Goal: Task Accomplishment & Management: Use online tool/utility

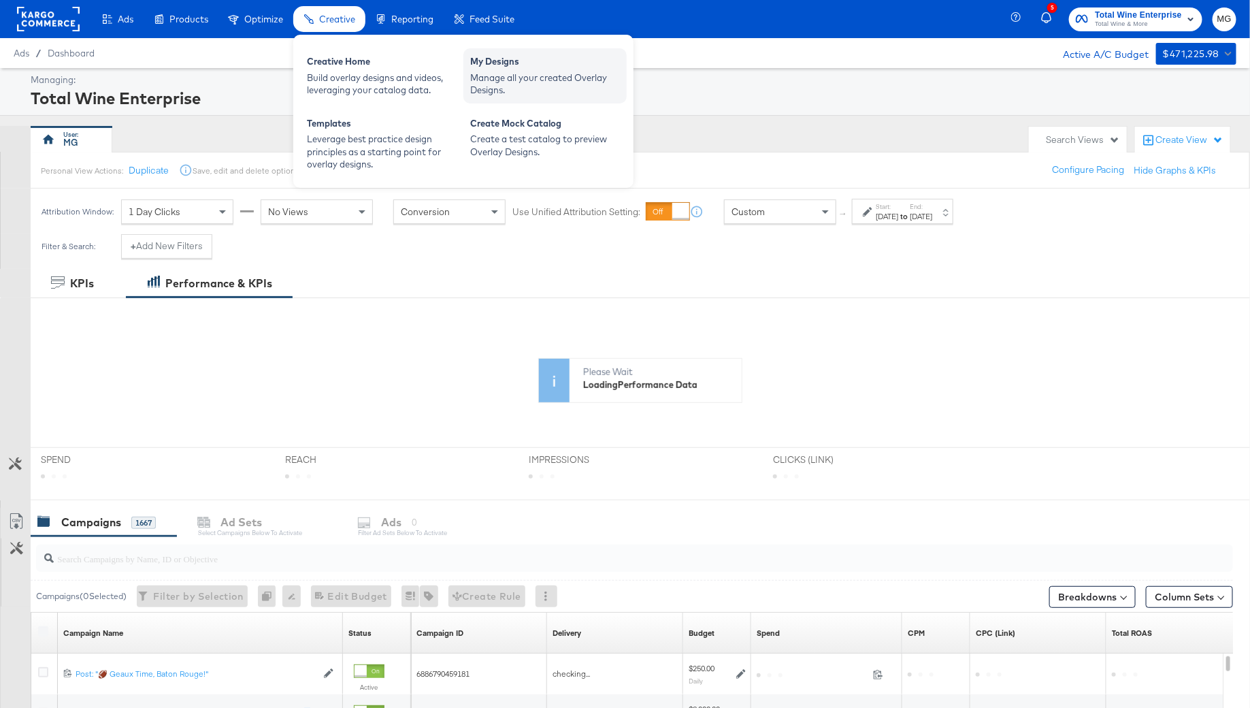
click at [548, 90] on div "Manage all your created Overlay Designs." at bounding box center [545, 83] width 150 height 25
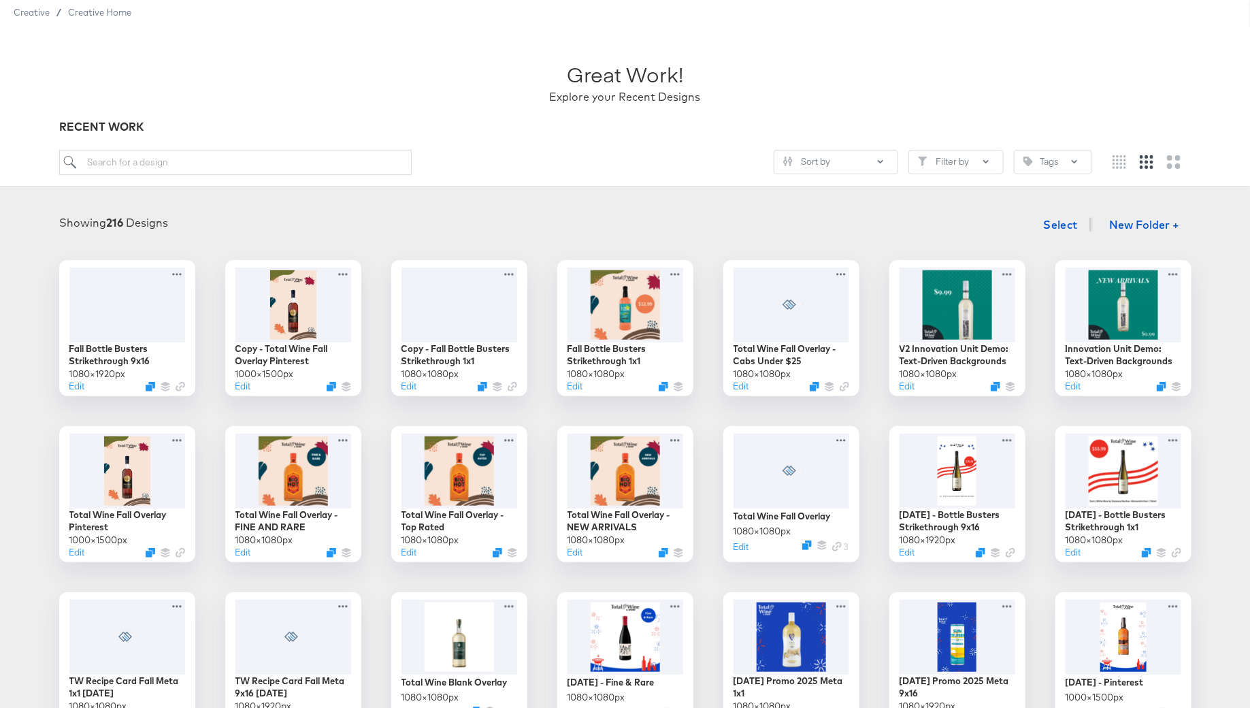
scroll to position [54, 0]
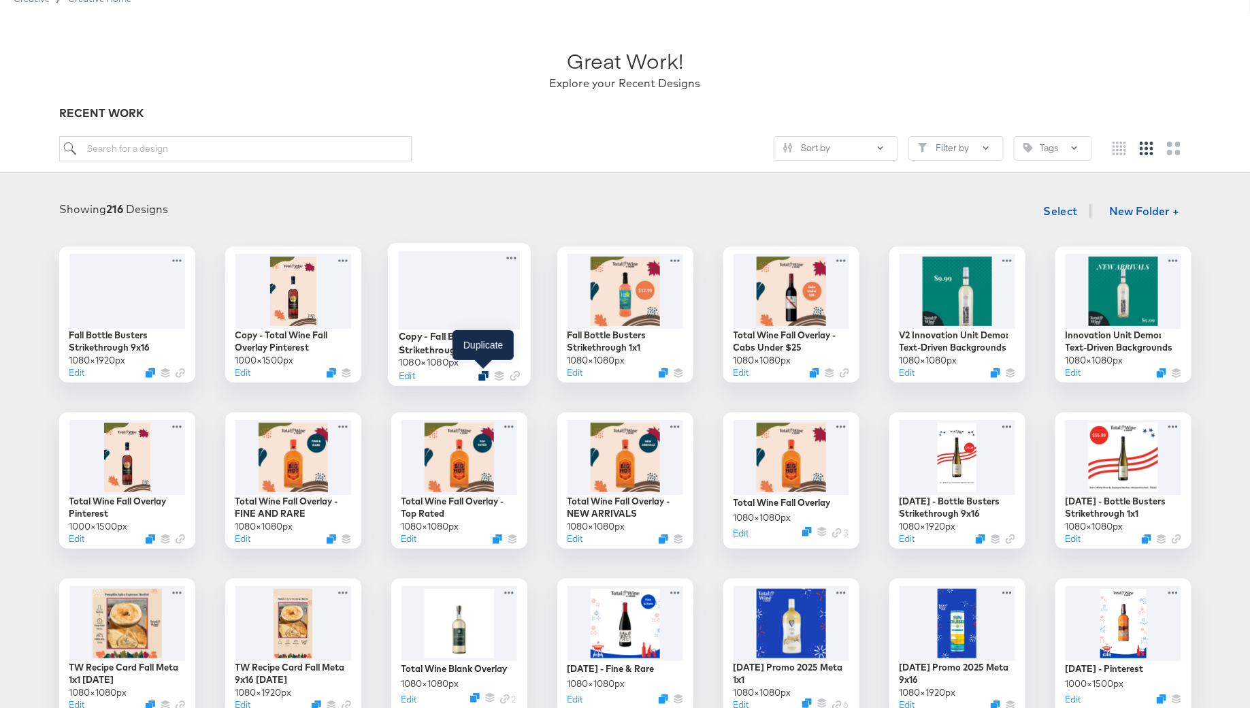
click at [483, 378] on icon "Duplicate" at bounding box center [483, 376] width 10 height 10
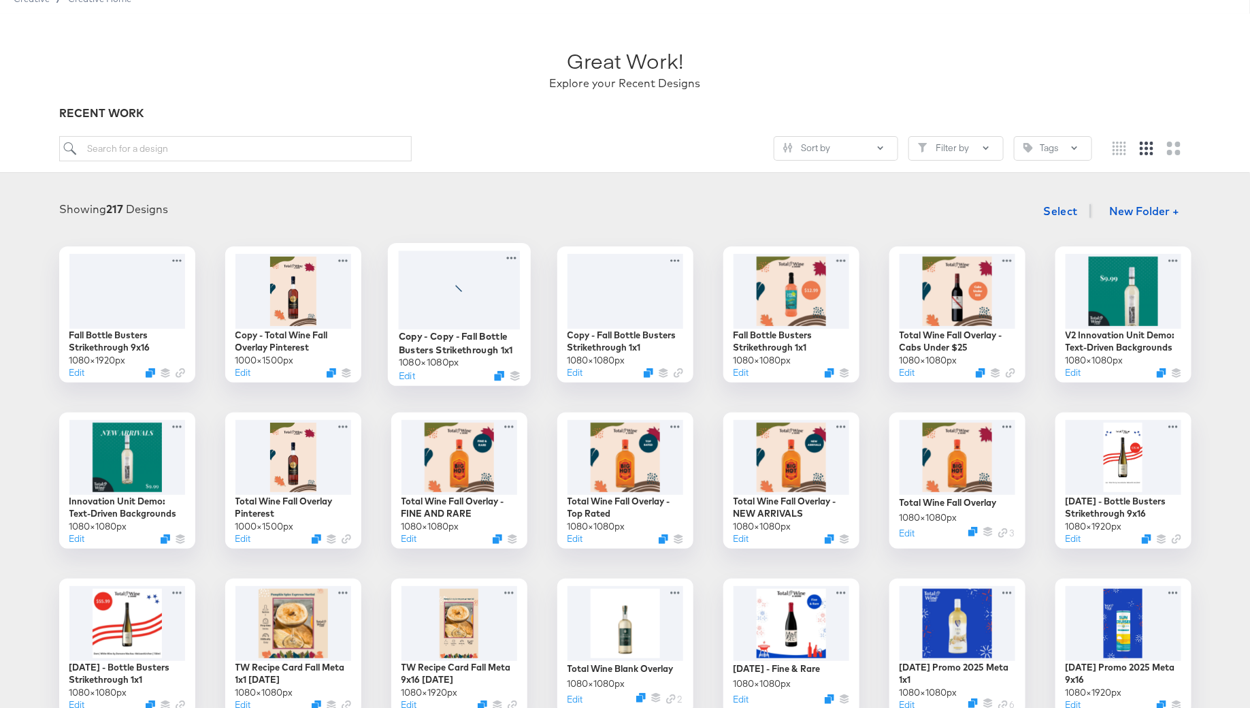
scroll to position [73, 0]
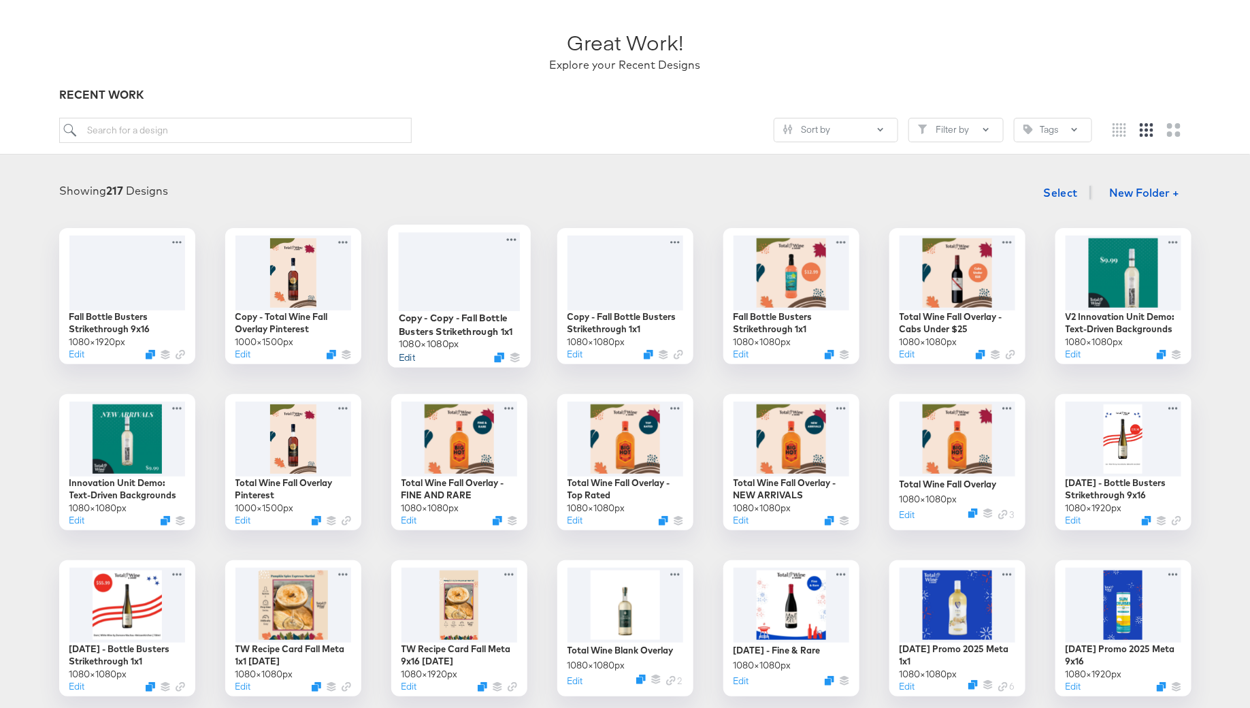
click at [409, 357] on button "Edit" at bounding box center [406, 357] width 16 height 13
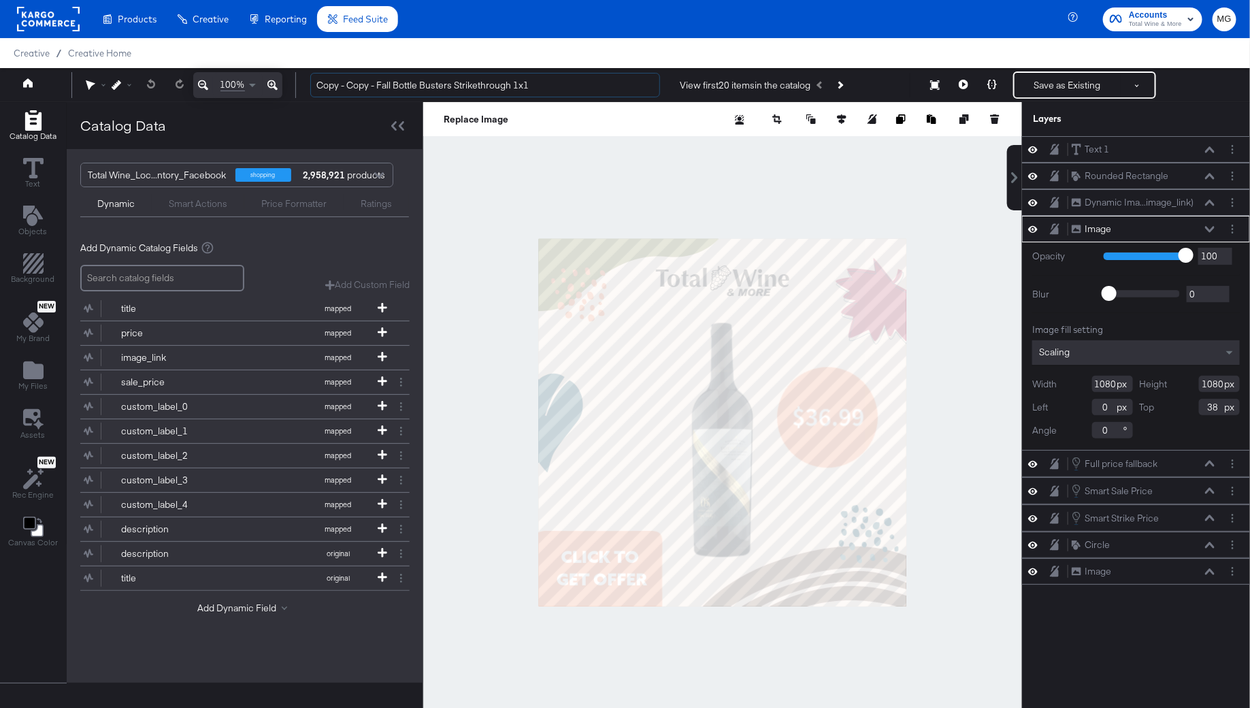
drag, startPoint x: 378, startPoint y: 87, endPoint x: 208, endPoint y: 87, distance: 170.2
click at [208, 87] on div "100% Copy - Copy - Fall Bottle Busters Strikethrough 1x1 View first 20 items in…" at bounding box center [625, 85] width 1250 height 34
click at [412, 77] on input "Fall Bottle Busters Strikethrough 1x1" at bounding box center [485, 85] width 350 height 25
click at [407, 86] on input "Fall Bottle Busters Strikethrough 1x1" at bounding box center [485, 85] width 350 height 25
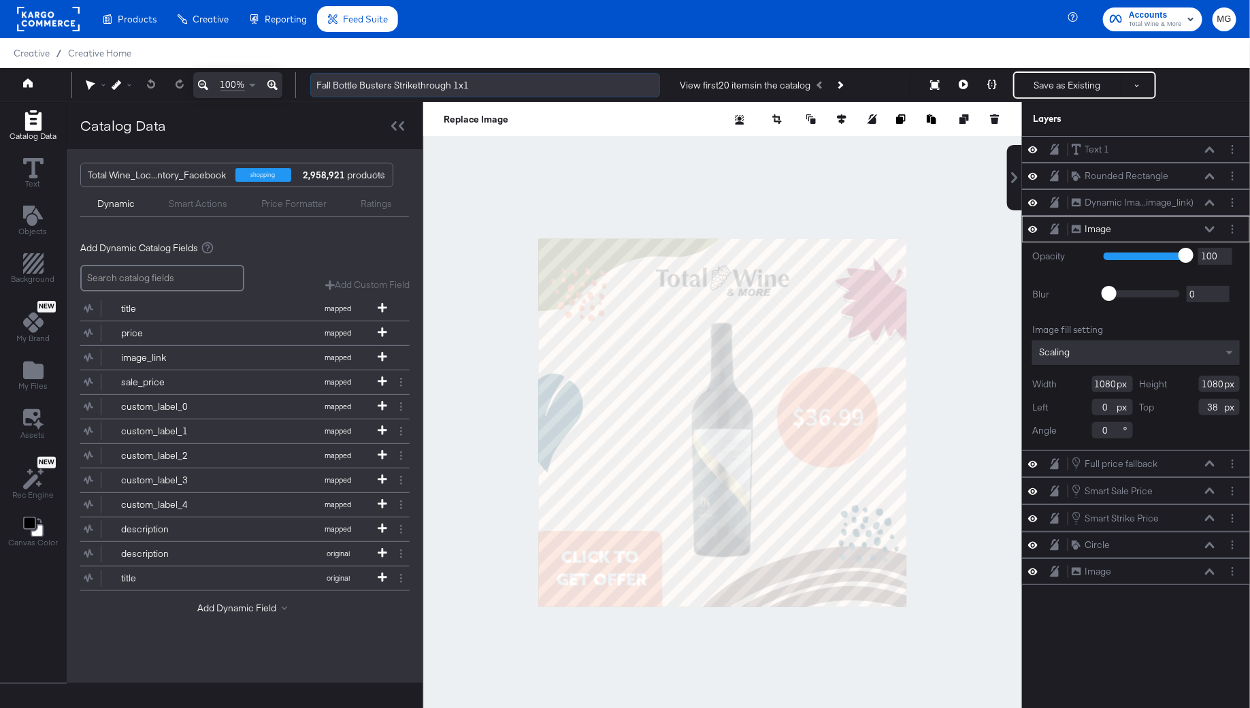
click at [407, 86] on input "Fall Bottle Busters Strikethrough 1x1" at bounding box center [485, 85] width 350 height 25
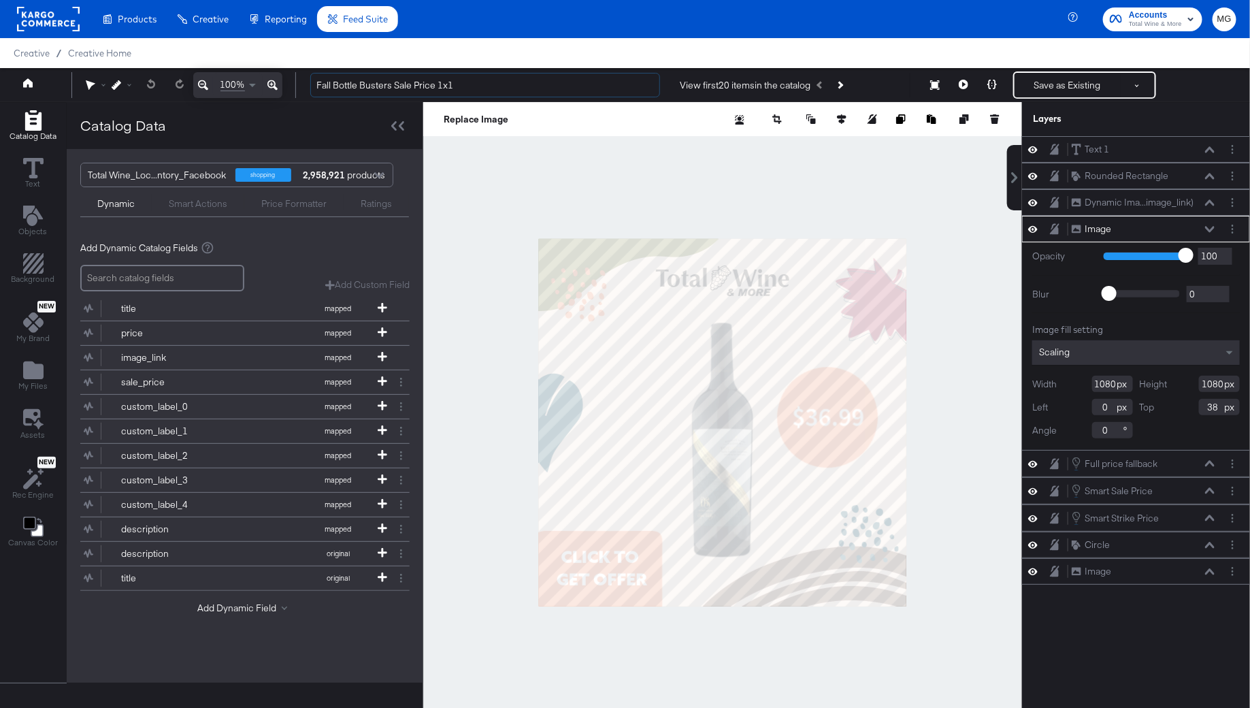
type input "Fall Bottle Busters Sale Price 1x1"
click at [483, 248] on div at bounding box center [722, 422] width 599 height 640
type input "-438"
type input "23"
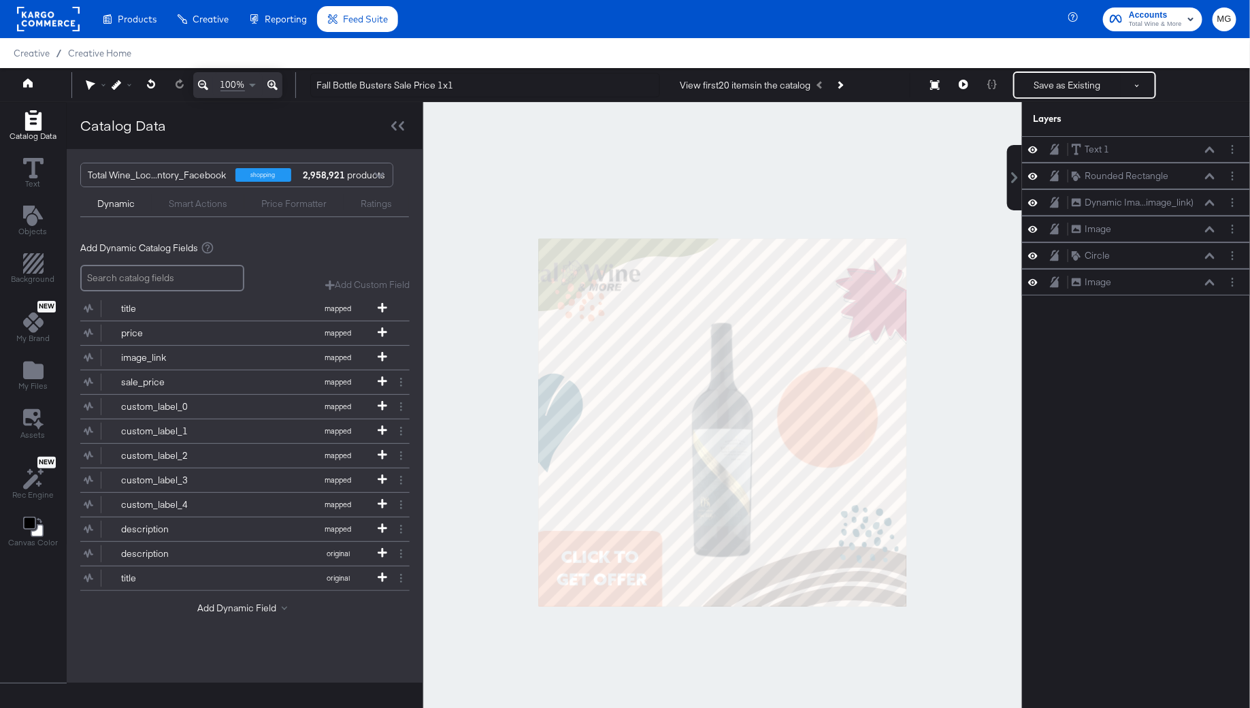
click at [199, 282] on input "search" at bounding box center [162, 278] width 164 height 27
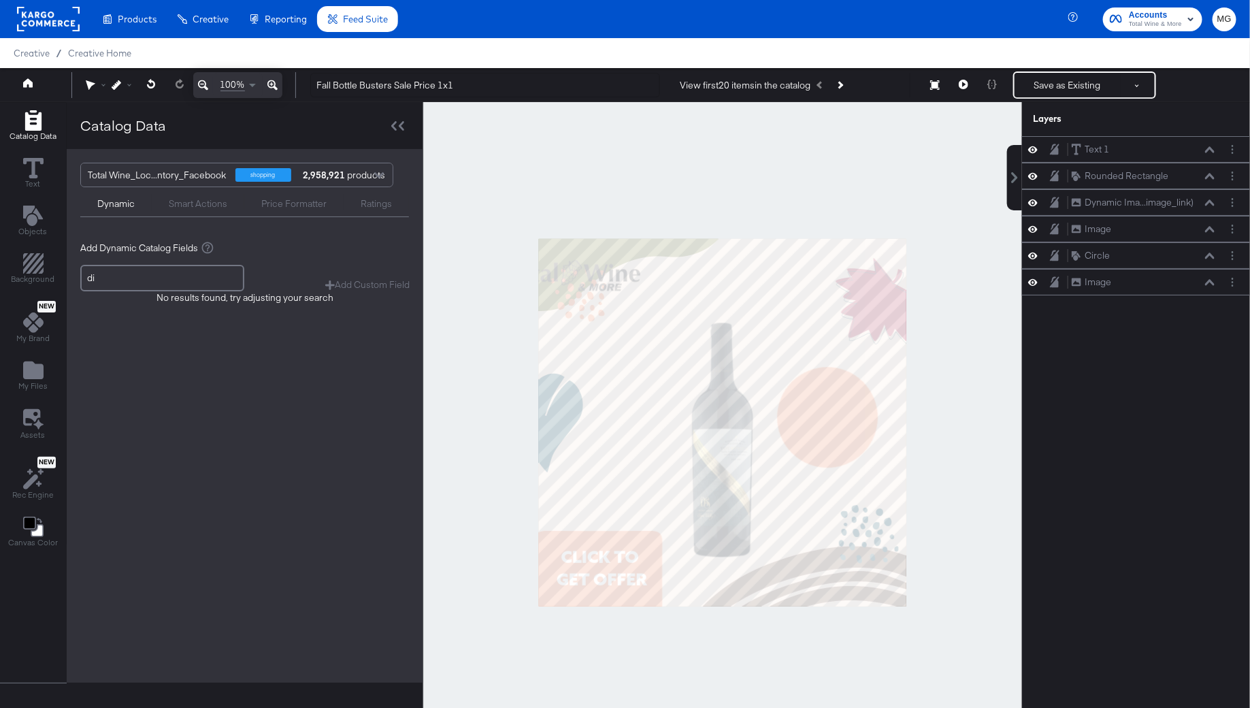
type input "d"
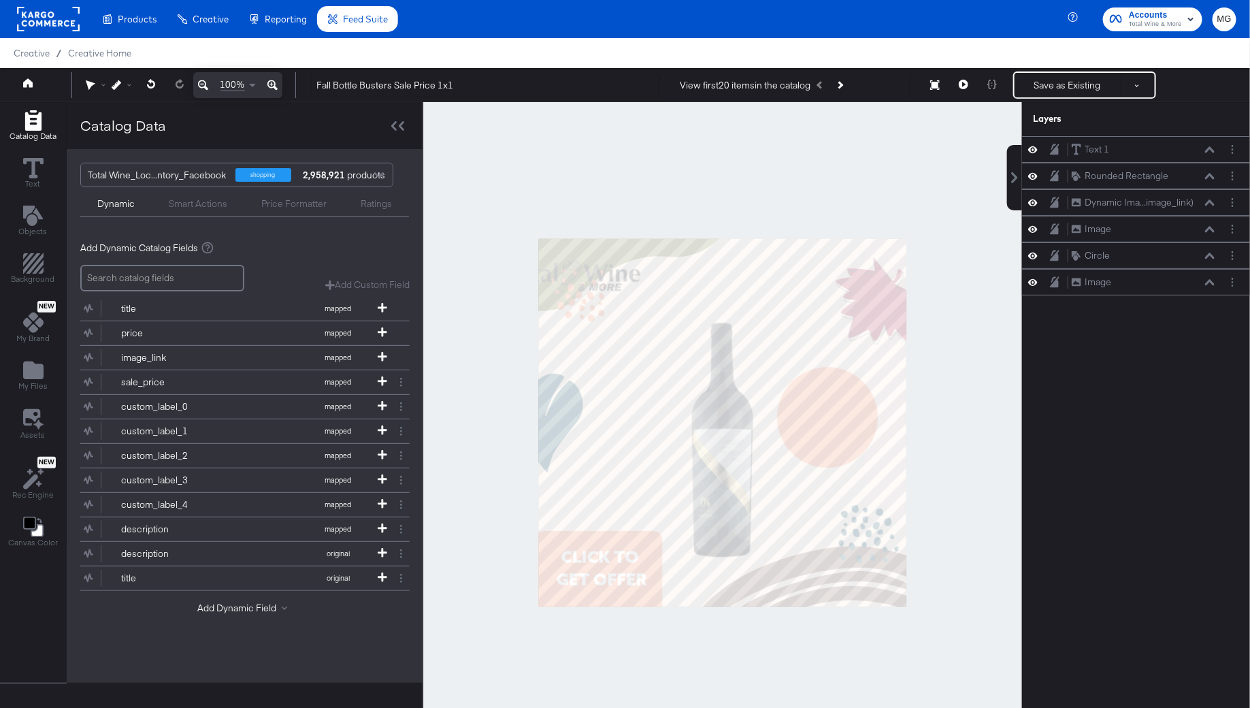
click at [283, 201] on div "Price Formatter" at bounding box center [293, 203] width 65 height 13
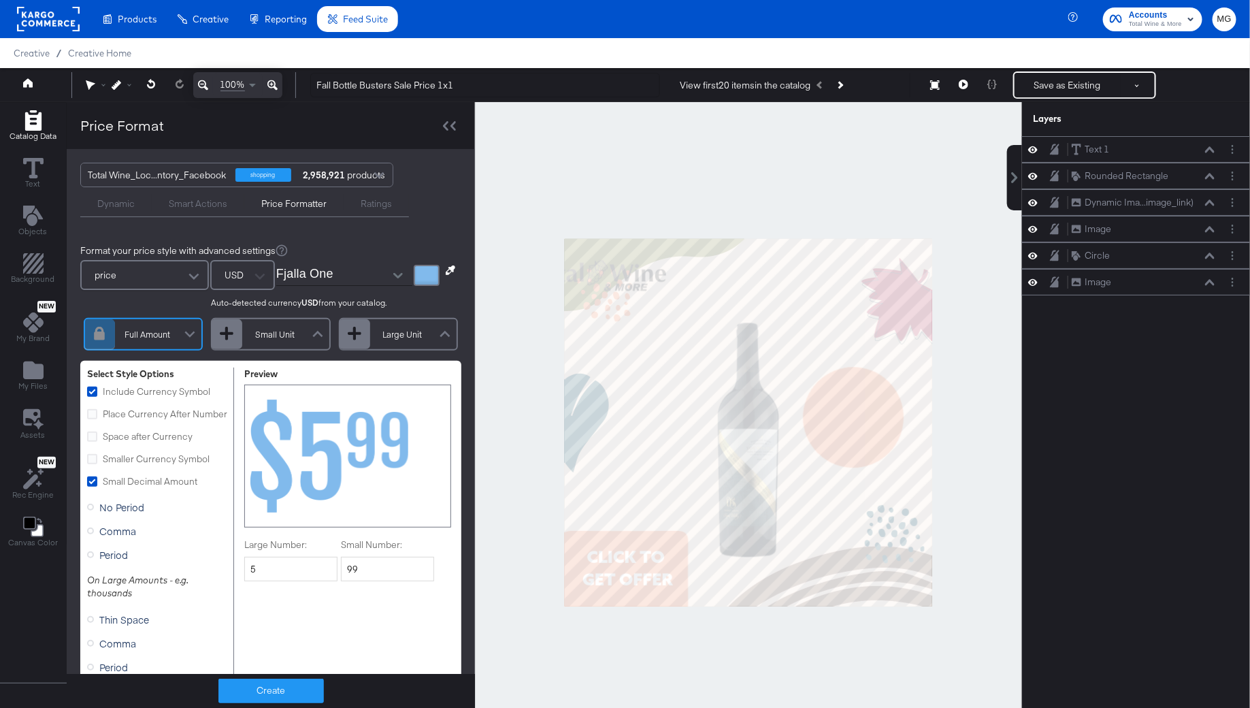
click at [131, 204] on div "Dynamic" at bounding box center [115, 203] width 37 height 13
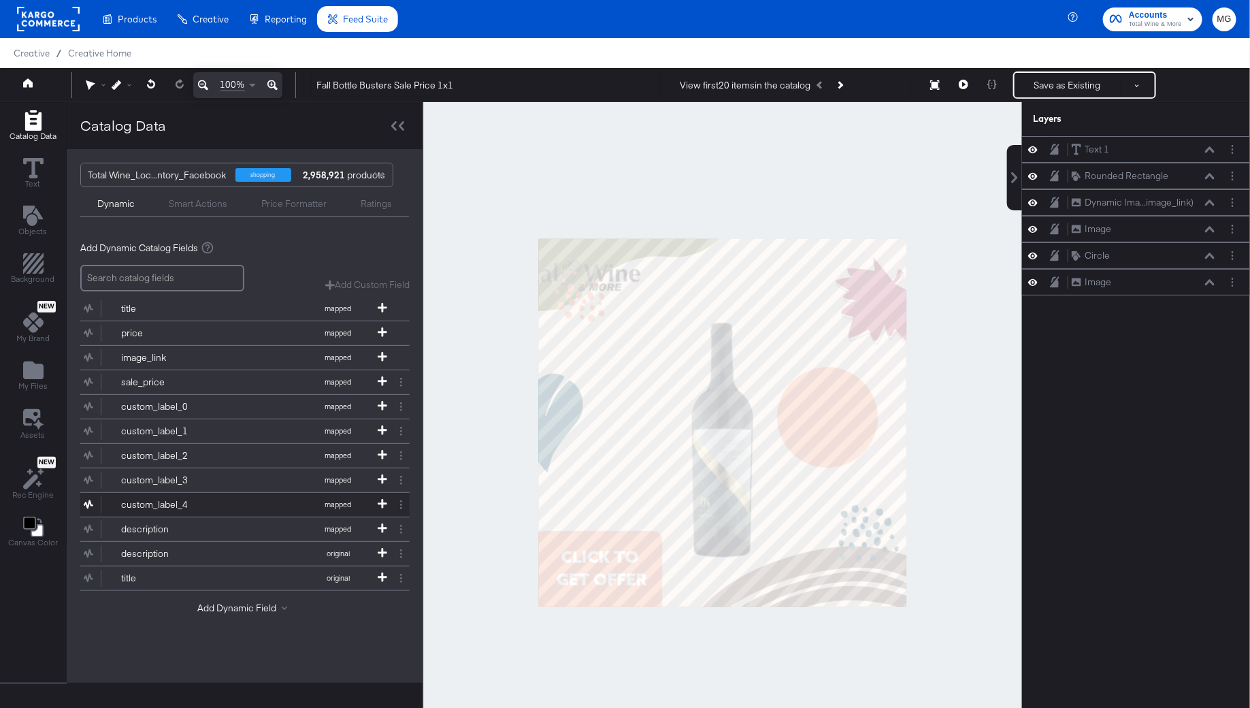
click at [221, 502] on button "custom_label_4 mapped" at bounding box center [236, 505] width 312 height 24
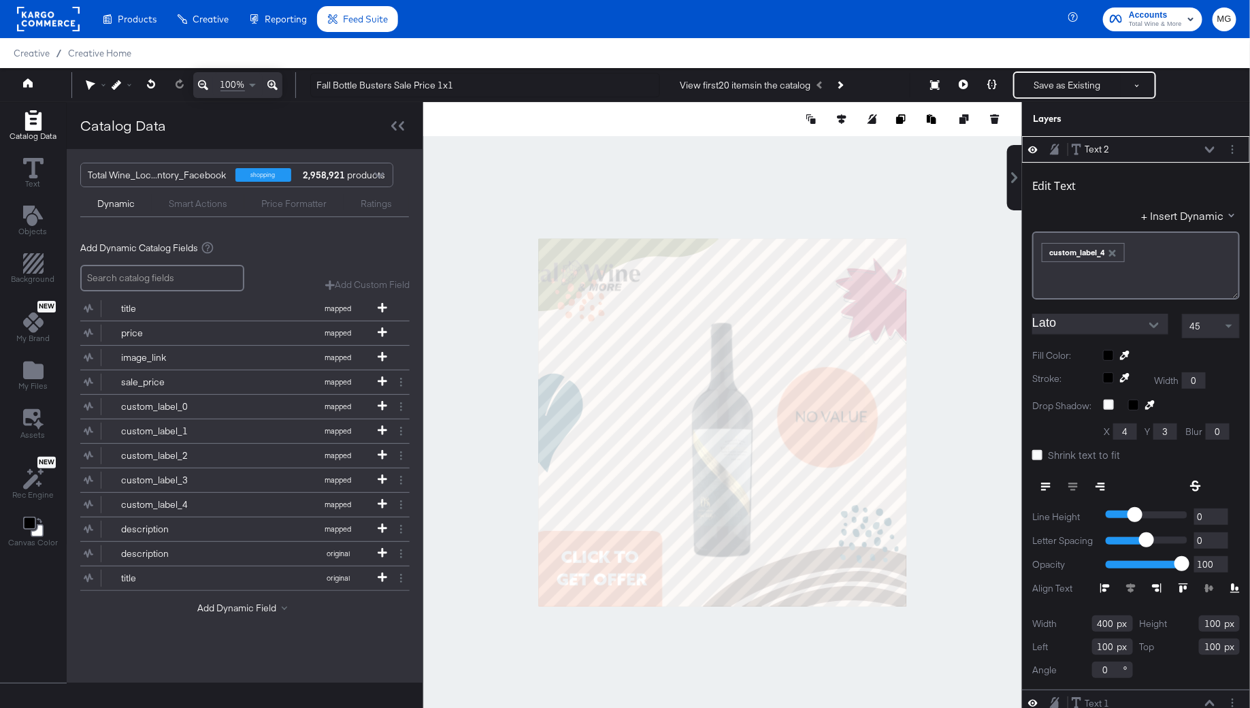
type input "662"
type input "475"
click at [848, 88] on button "Next Product" at bounding box center [839, 85] width 19 height 25
click at [968, 84] on icon at bounding box center [964, 85] width 10 height 10
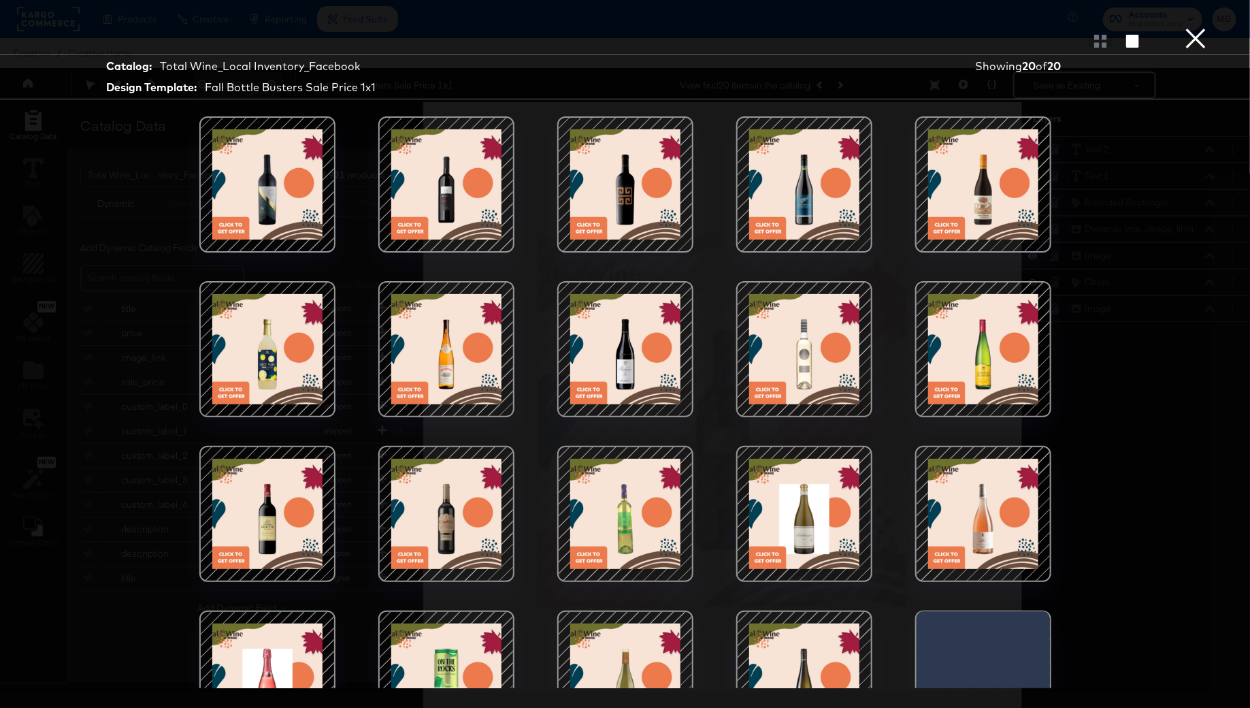
click at [1191, 27] on button "×" at bounding box center [1195, 13] width 27 height 27
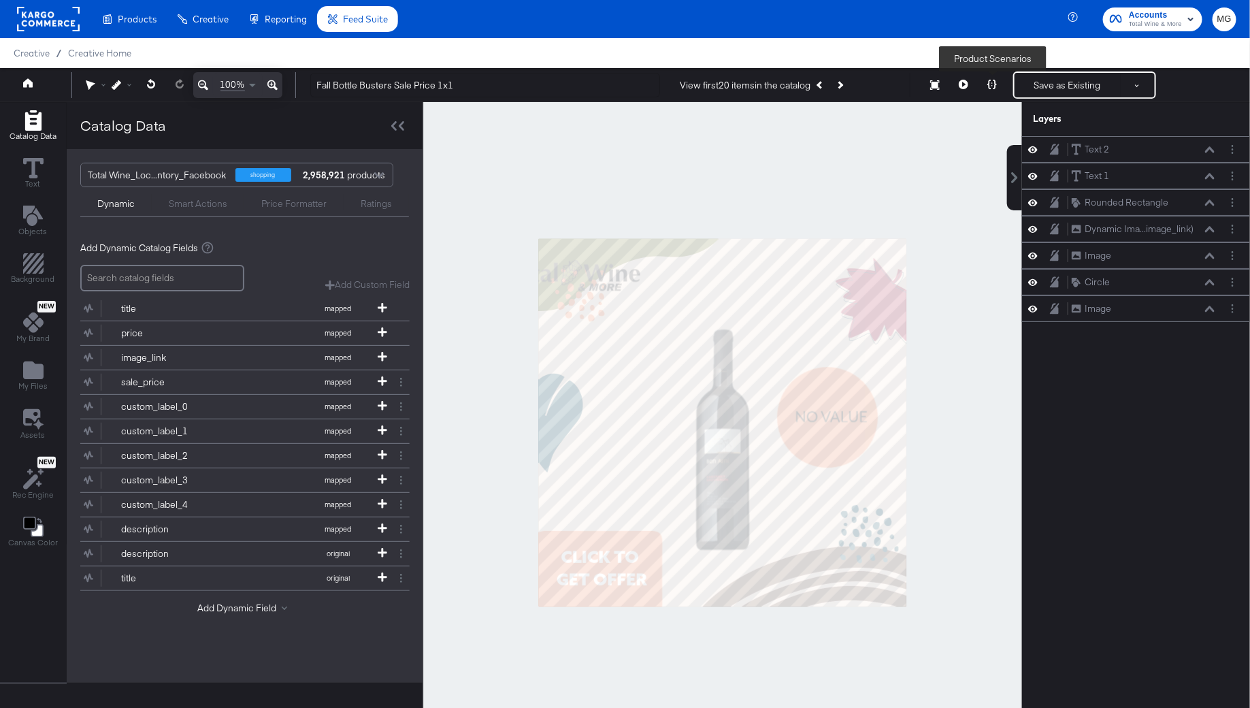
click at [991, 80] on icon at bounding box center [993, 85] width 10 height 10
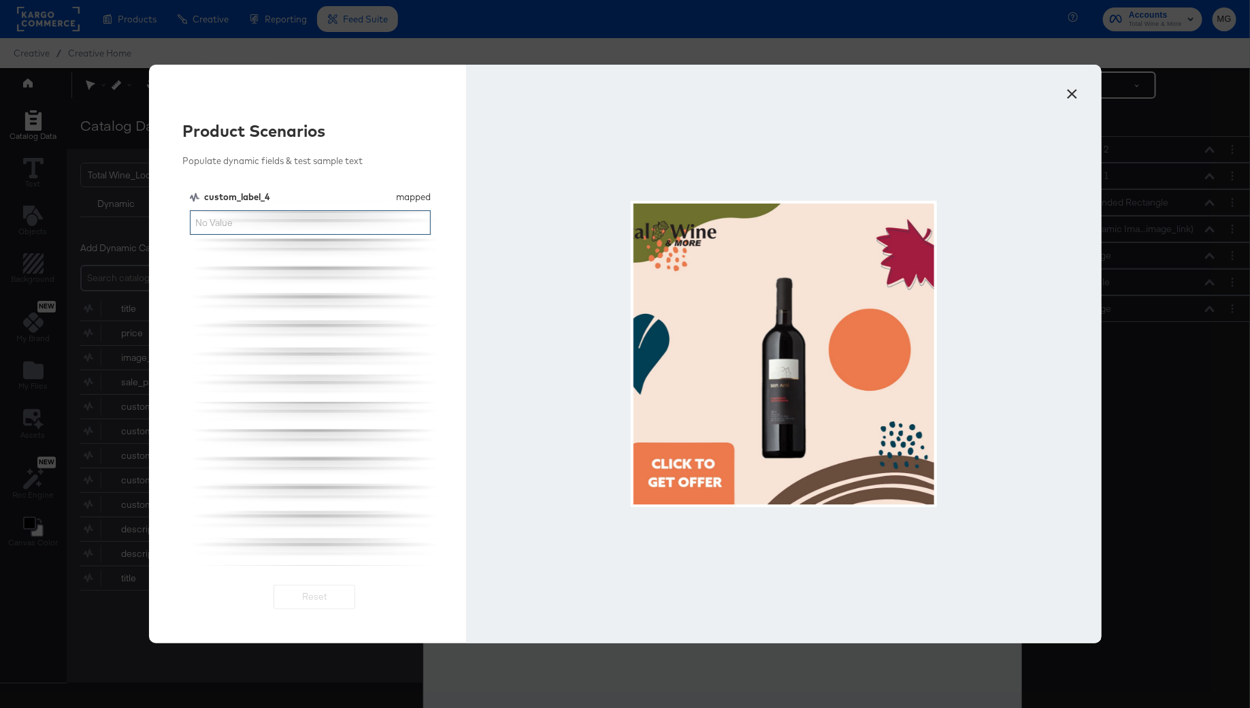
click at [288, 219] on input "custom_label_4" at bounding box center [311, 222] width 242 height 25
type input "4"
click at [1062, 92] on button "×" at bounding box center [1072, 90] width 25 height 25
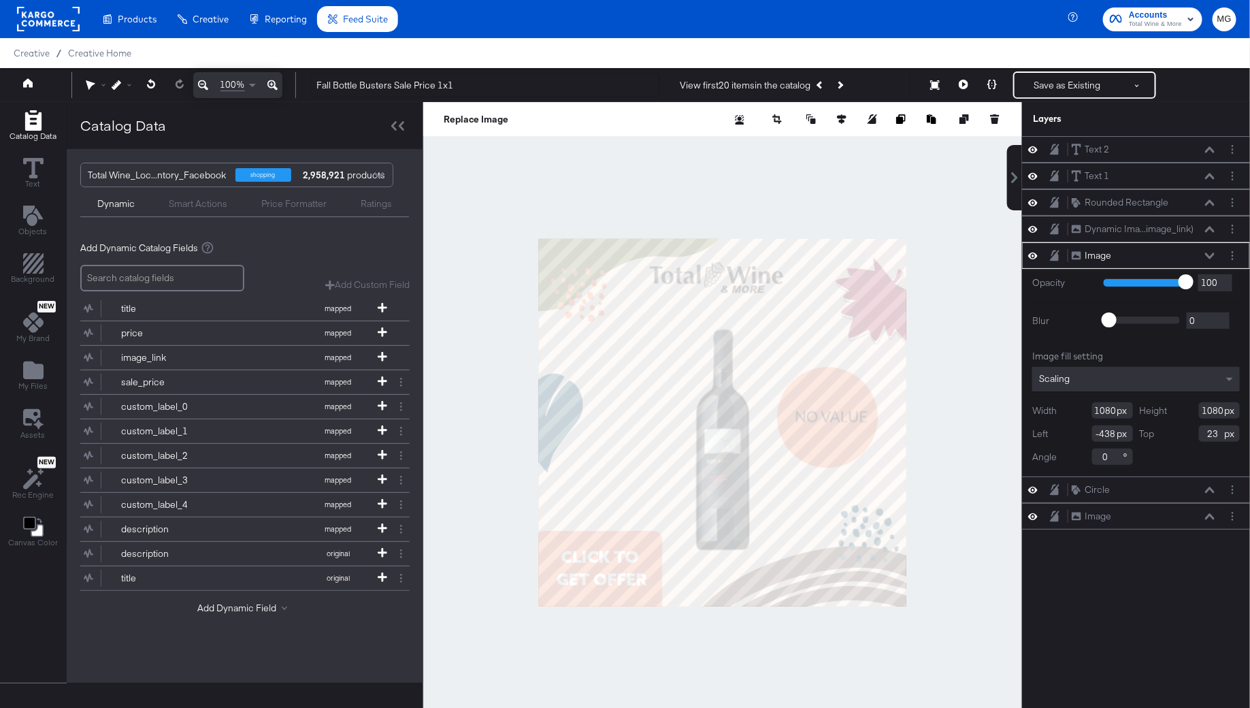
type input "-18"
type input "55"
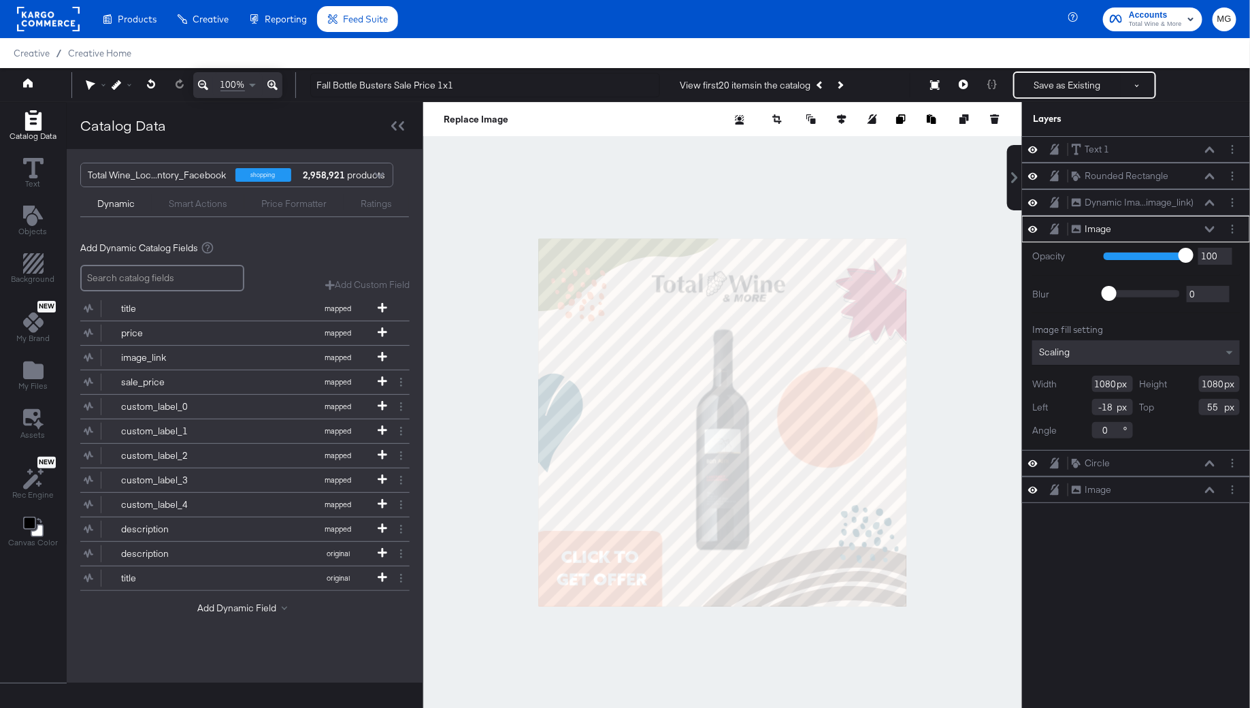
type input "-12"
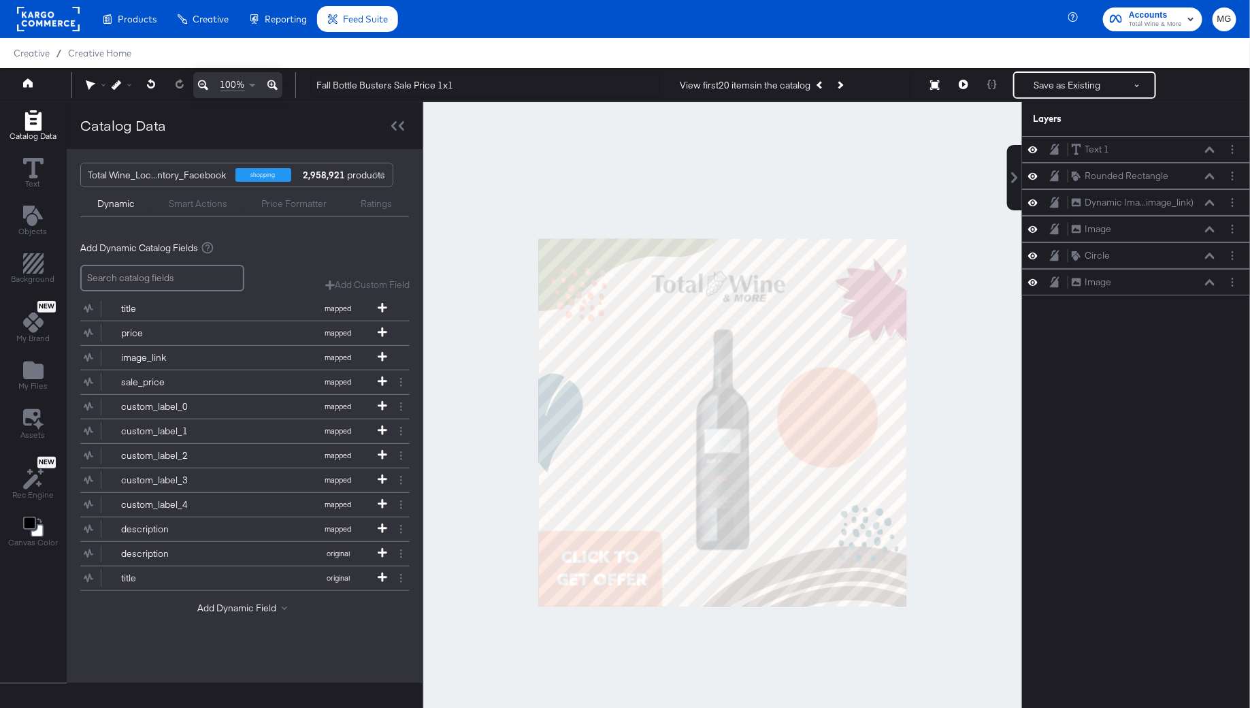
click at [941, 427] on div at bounding box center [722, 422] width 599 height 640
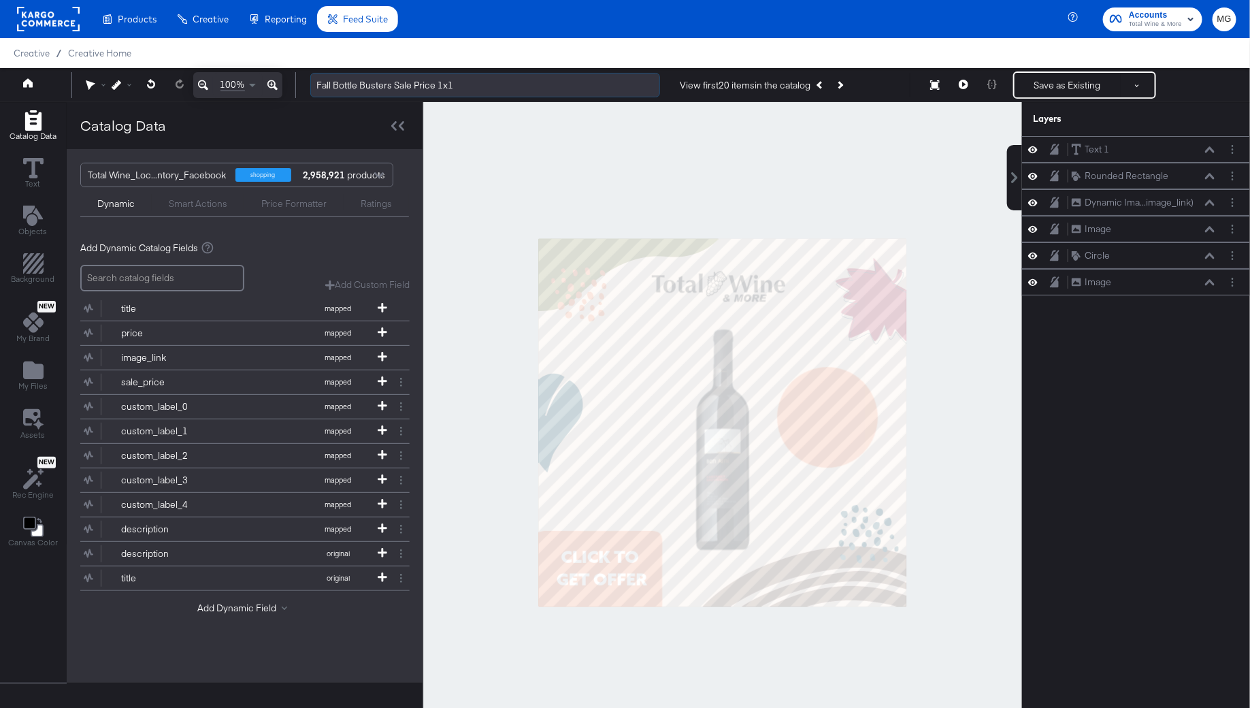
click at [406, 78] on input "Fall Bottle Busters Sale Price 1x1" at bounding box center [485, 85] width 350 height 25
click at [427, 84] on input "Fall Bottle Busters Sale Price 1x1" at bounding box center [485, 85] width 350 height 25
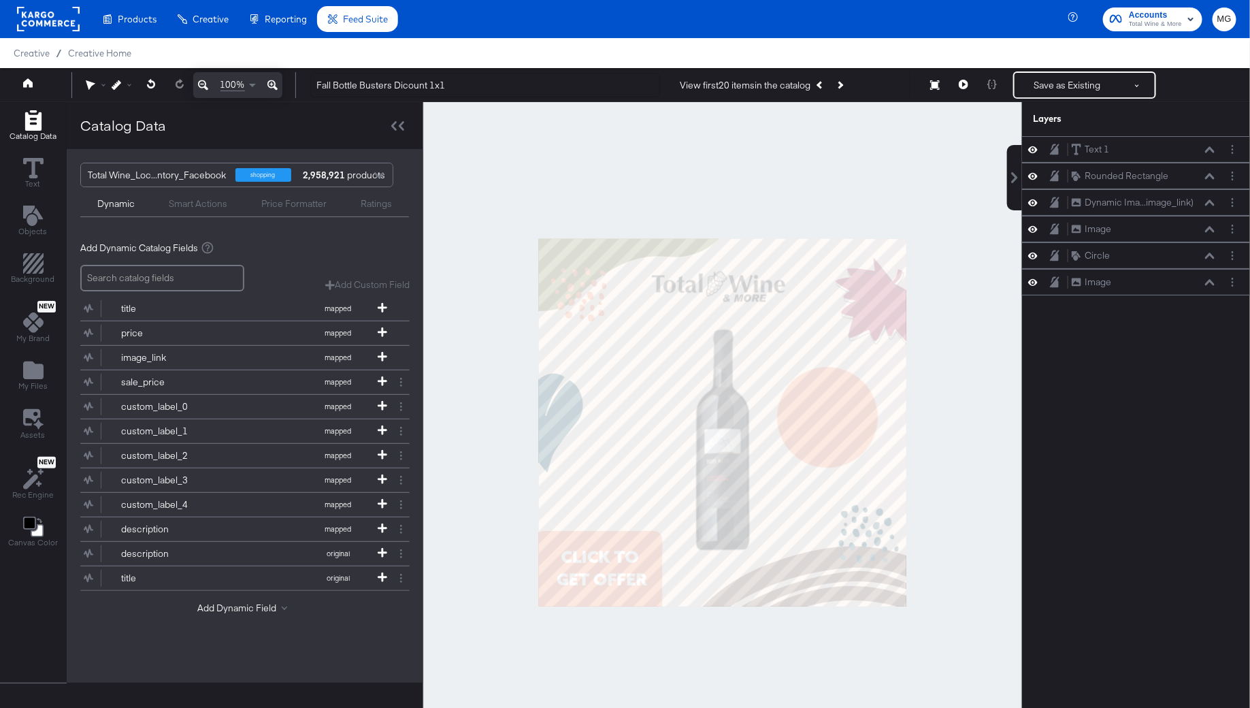
click at [459, 229] on div at bounding box center [722, 422] width 599 height 640
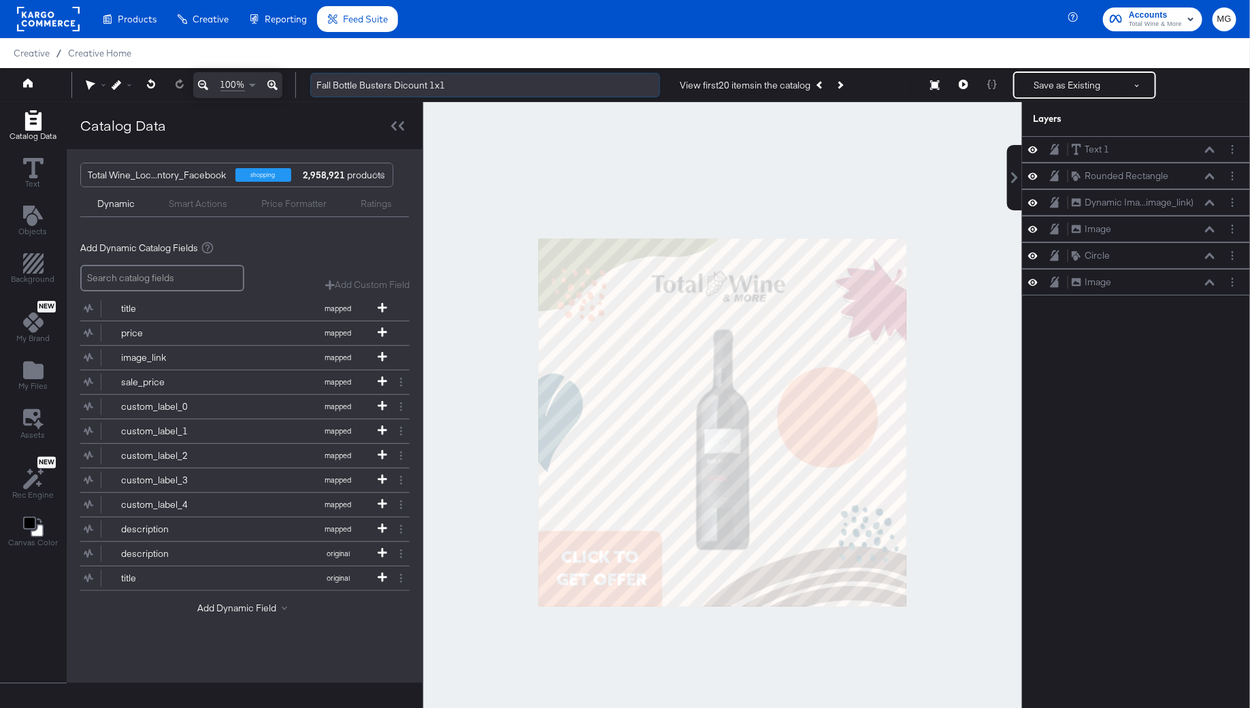
click at [406, 83] on input "Fall Bottle Busters Dicount 1x1" at bounding box center [485, 85] width 350 height 25
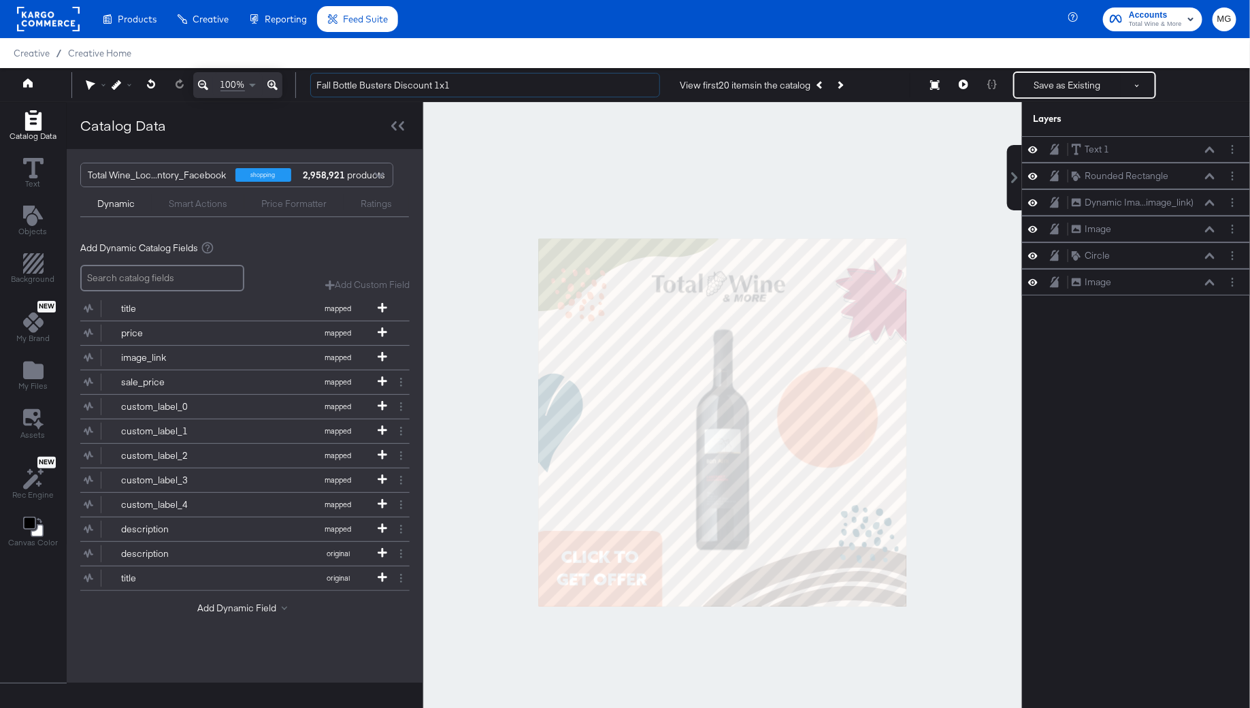
type input "Fall Bottle Busters Discount 1x1"
click at [474, 212] on div at bounding box center [722, 422] width 599 height 640
click at [1051, 82] on button "Save as Existing" at bounding box center [1068, 85] width 106 height 25
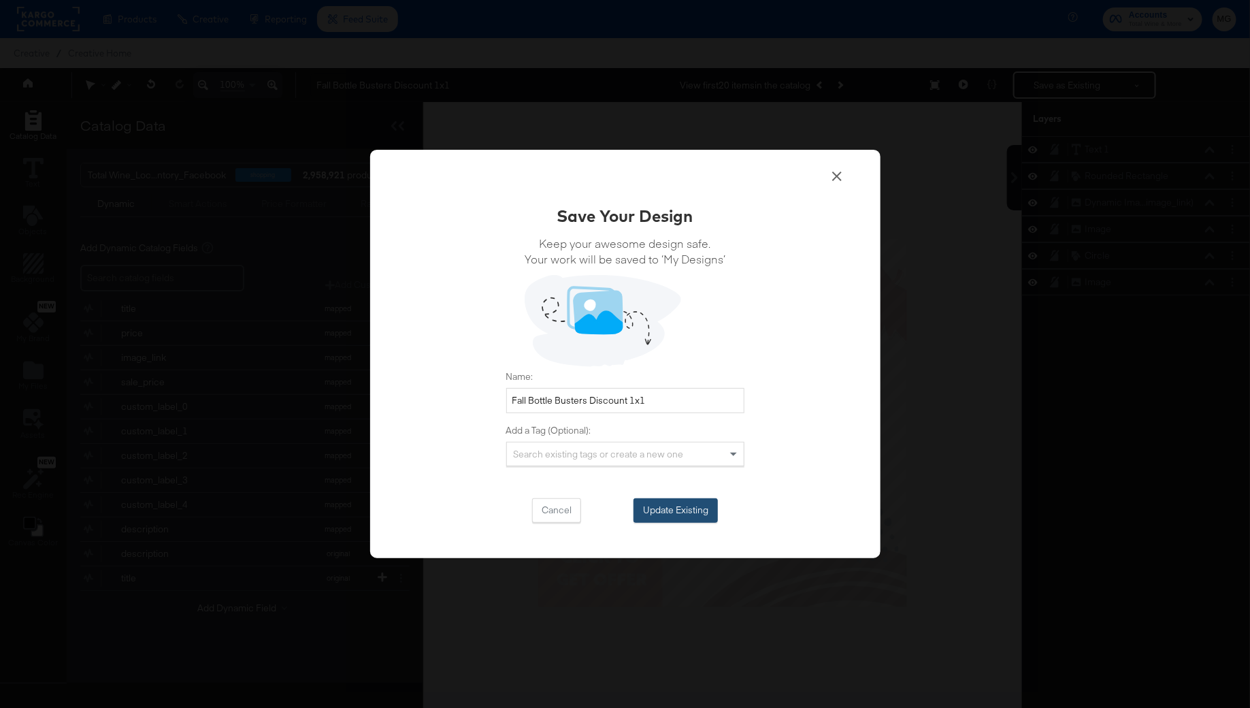
click at [674, 513] on button "Update Existing" at bounding box center [676, 510] width 84 height 25
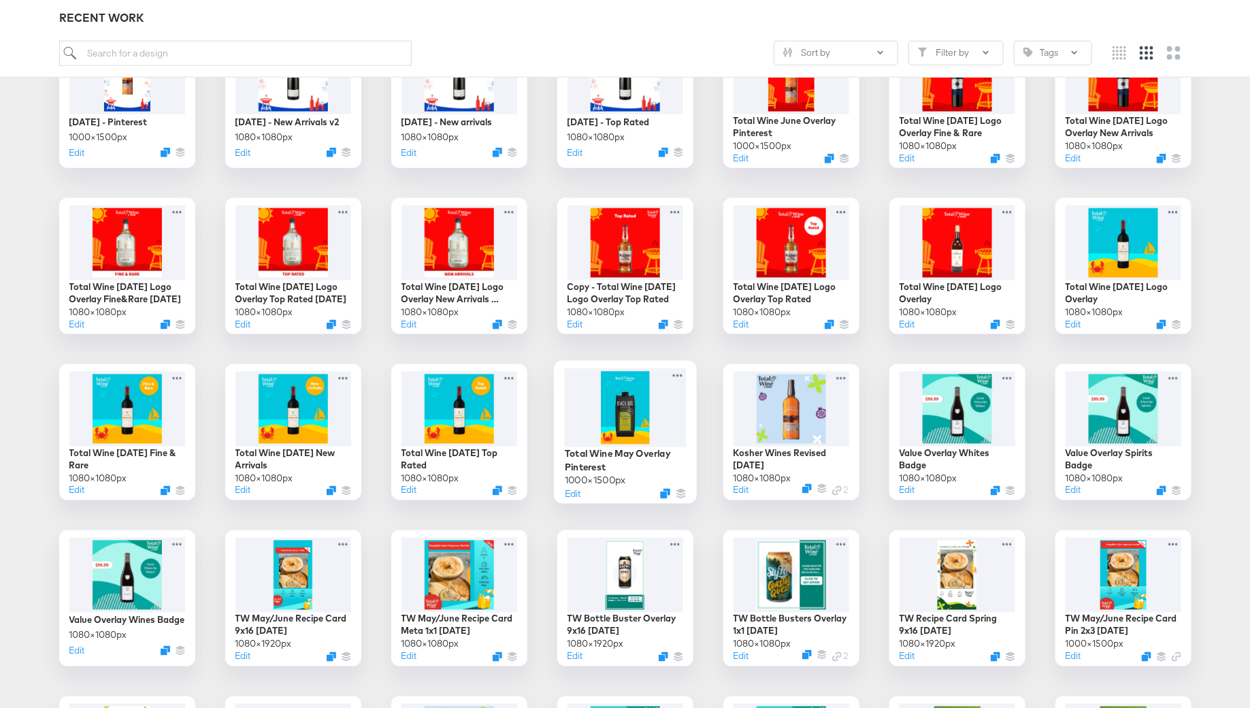
scroll to position [954, 0]
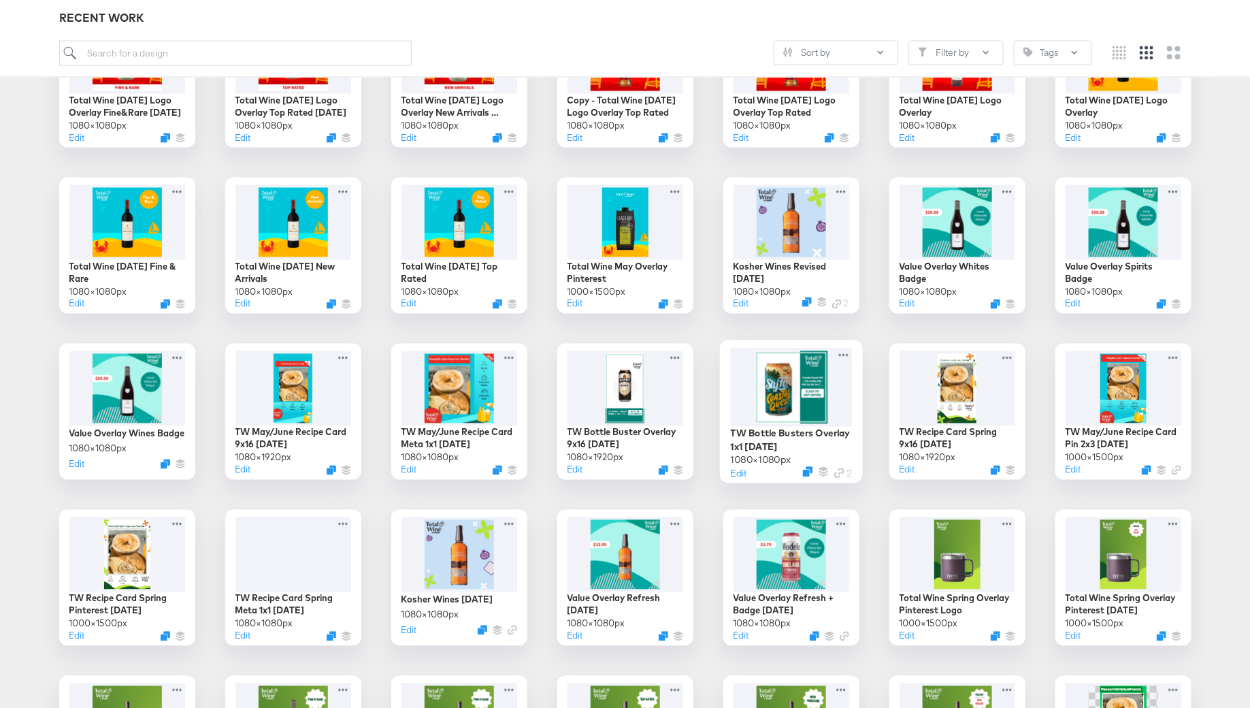
click at [799, 422] on div at bounding box center [791, 387] width 122 height 78
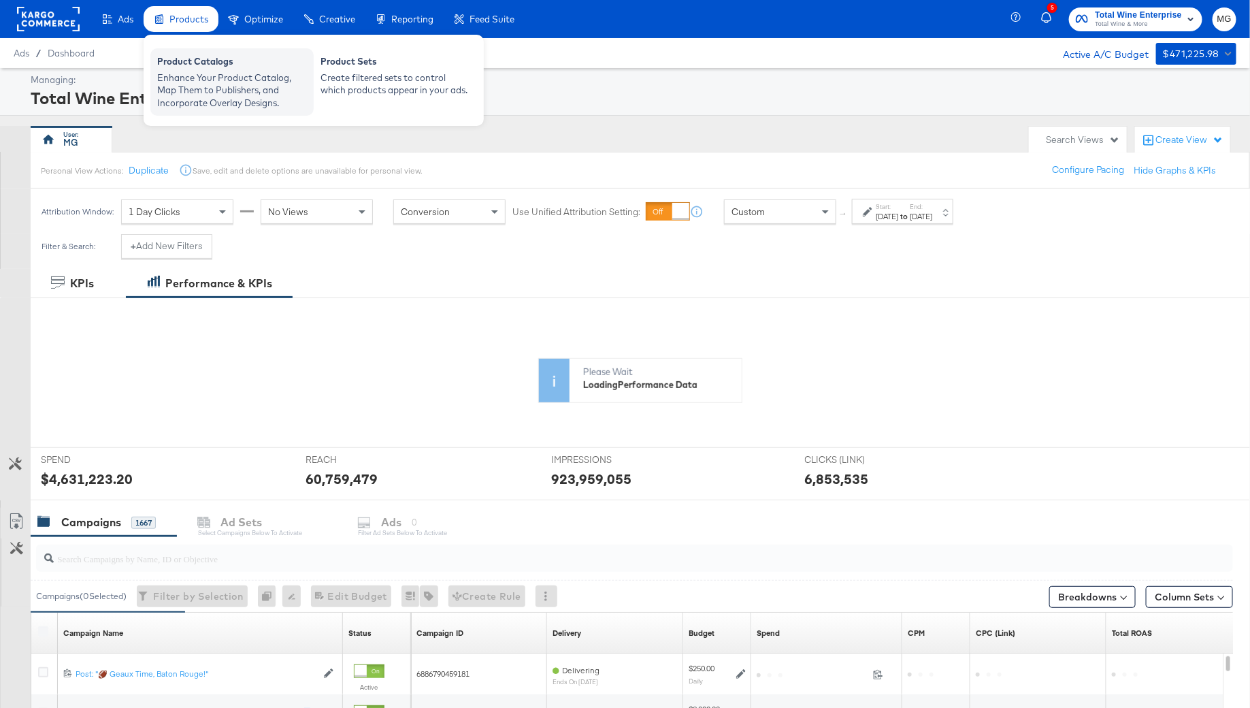
click at [193, 73] on div "Enhance Your Product Catalog, Map Them to Publishers, and Incorporate Overlay D…" at bounding box center [232, 90] width 150 height 38
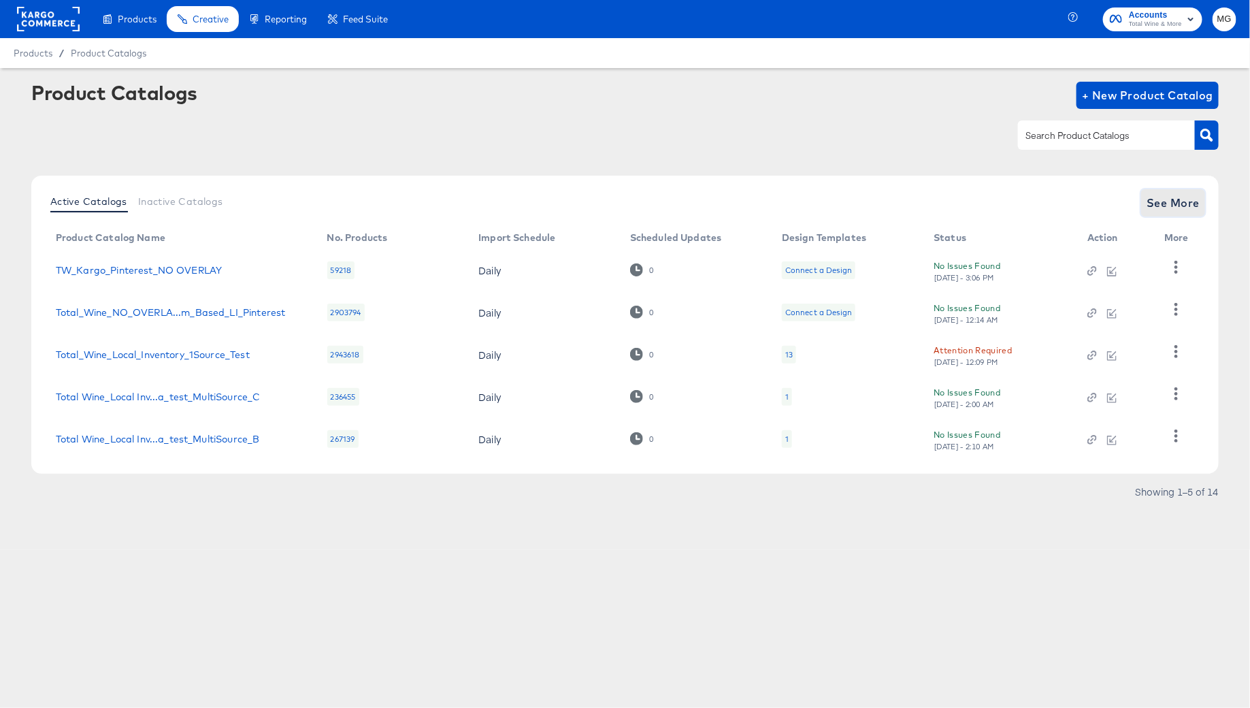
click at [1163, 196] on span "See More" at bounding box center [1173, 202] width 53 height 19
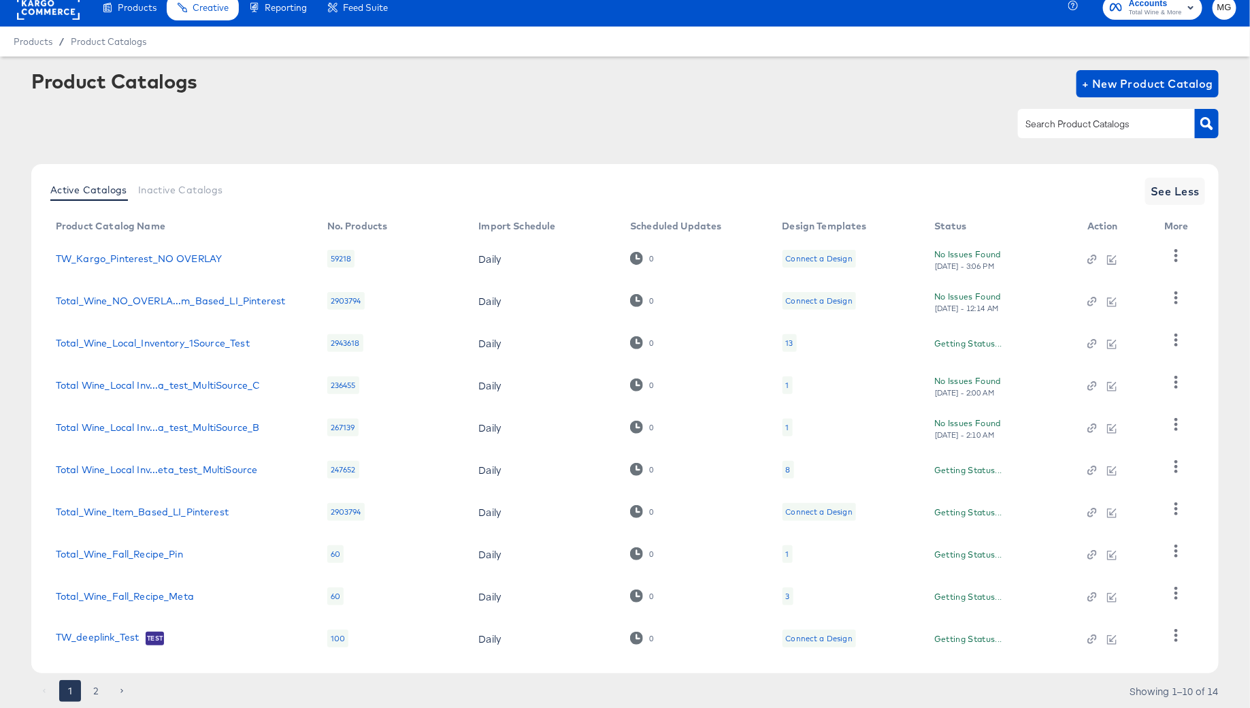
scroll to position [52, 0]
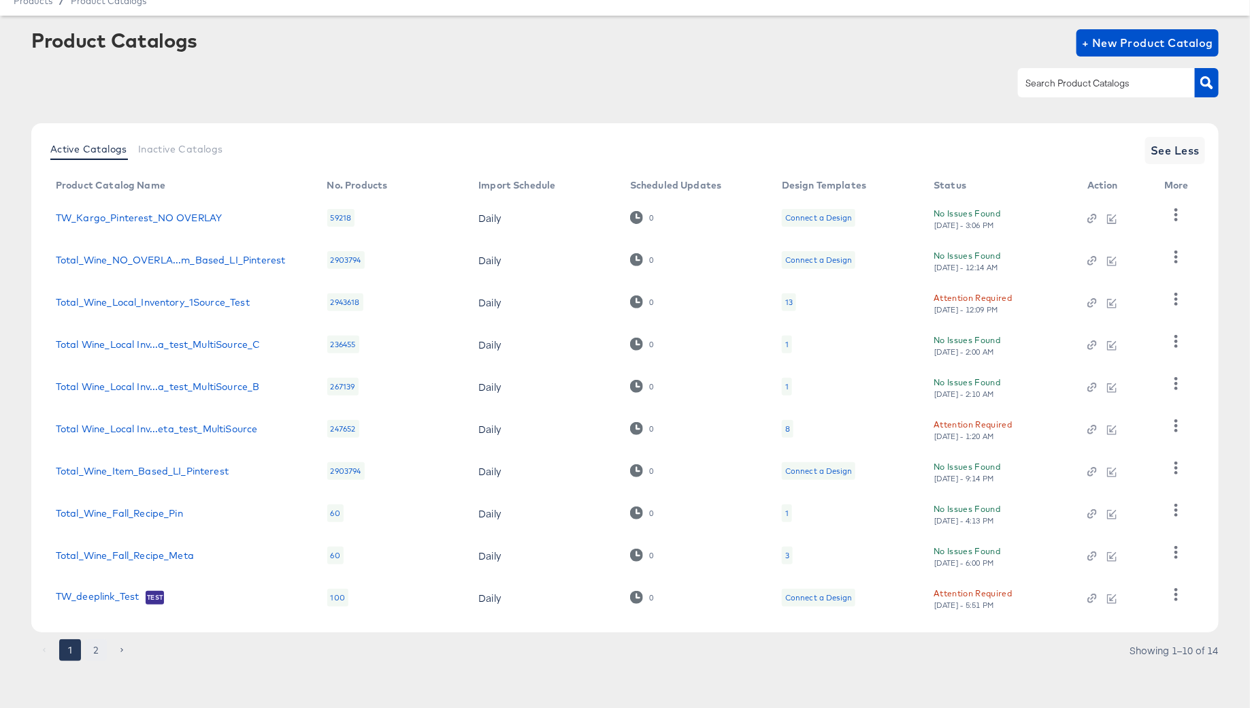
click at [97, 653] on button "2" at bounding box center [96, 650] width 22 height 22
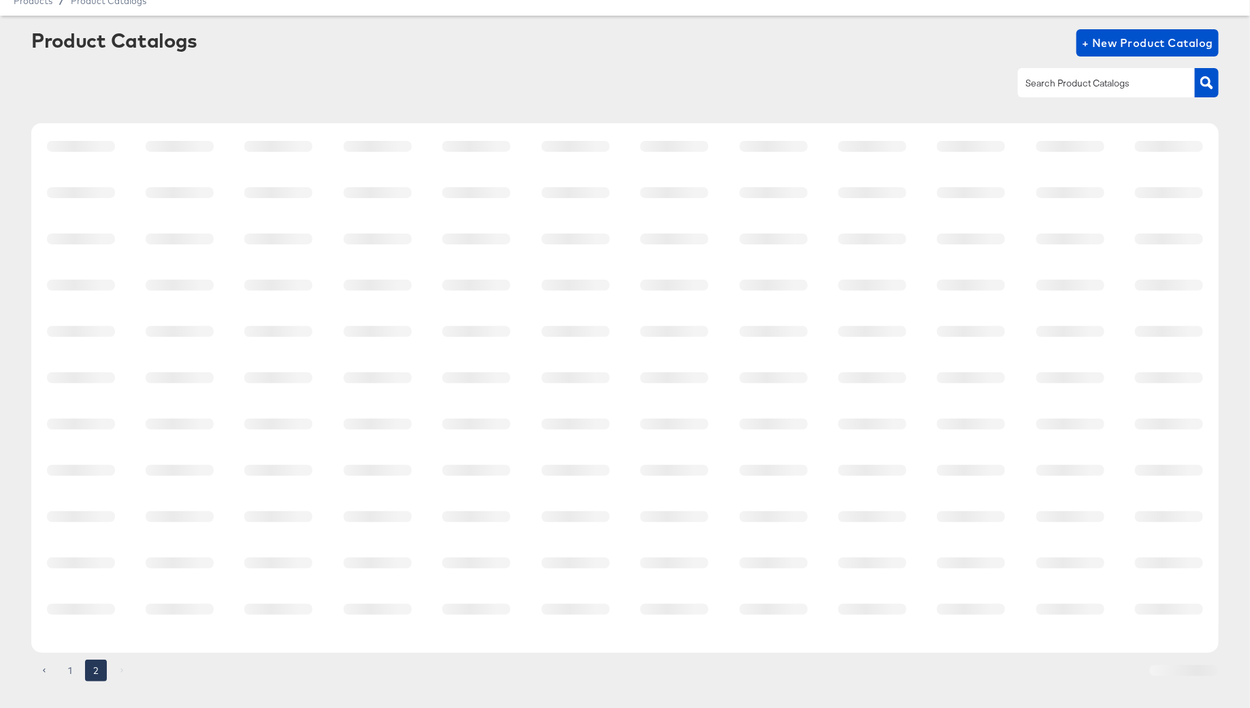
scroll to position [0, 0]
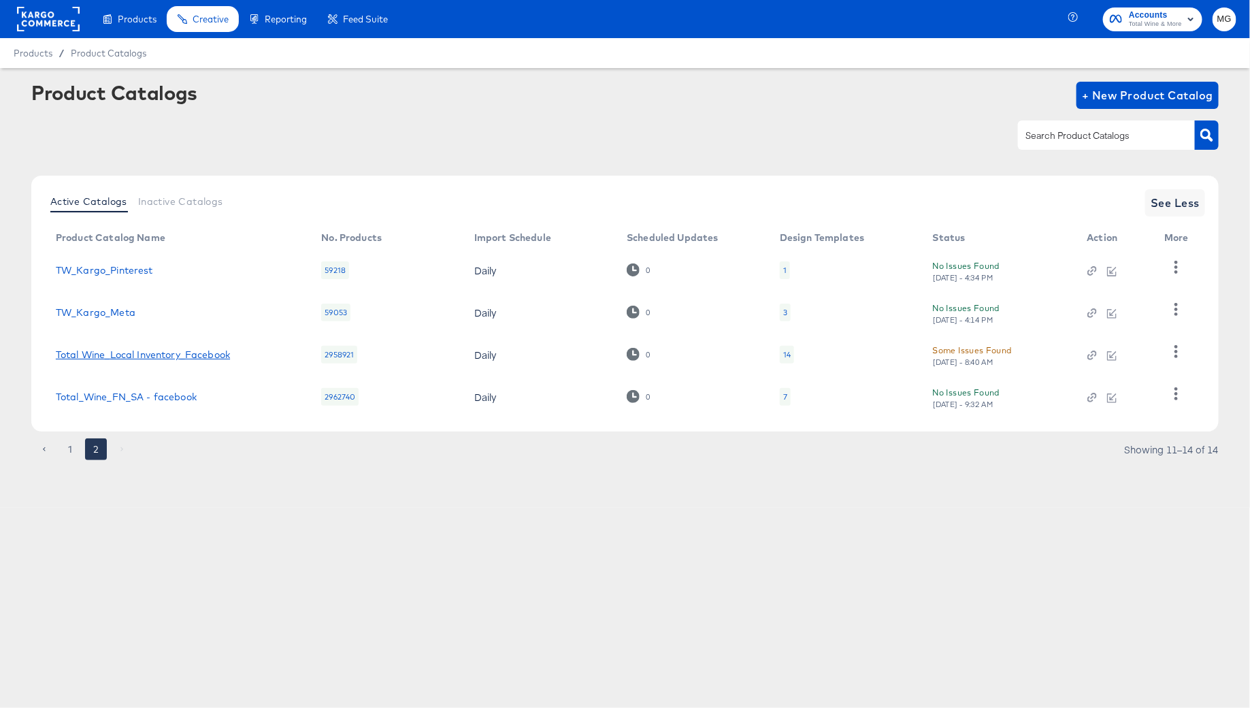
click at [162, 351] on link "Total Wine_Local Inventory_Facebook" at bounding box center [143, 354] width 174 height 11
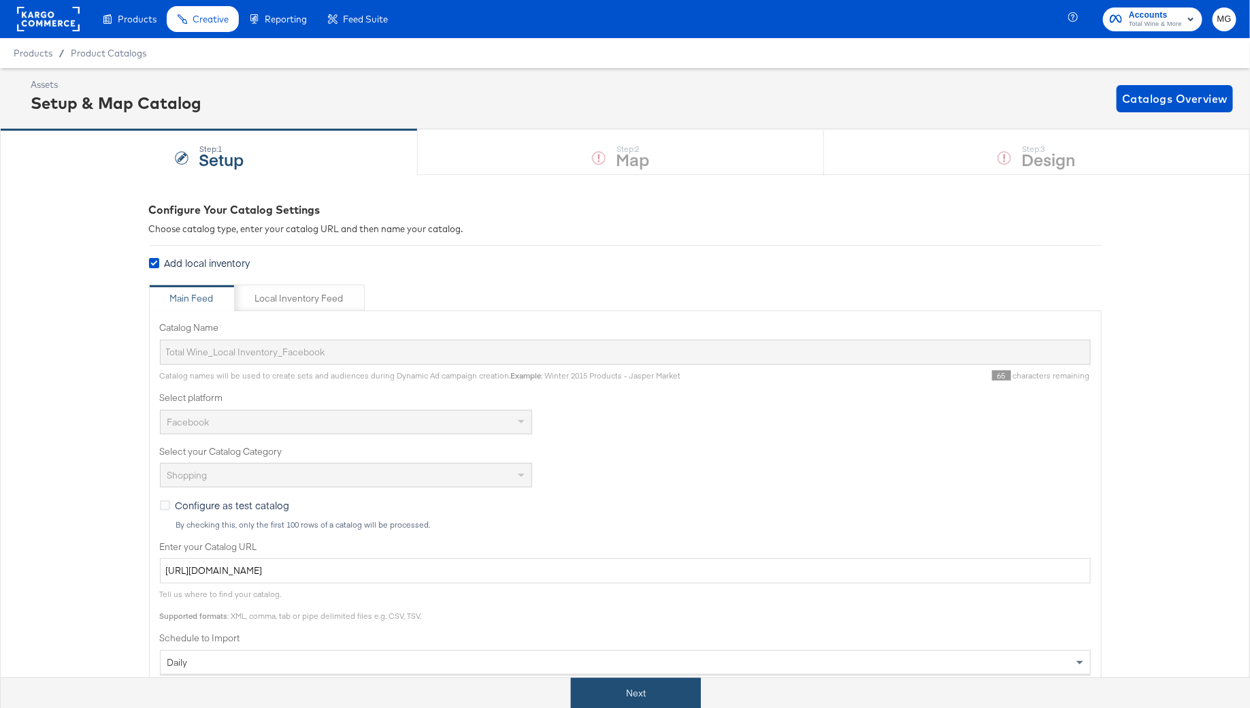
click at [647, 691] on button "Next" at bounding box center [636, 693] width 130 height 31
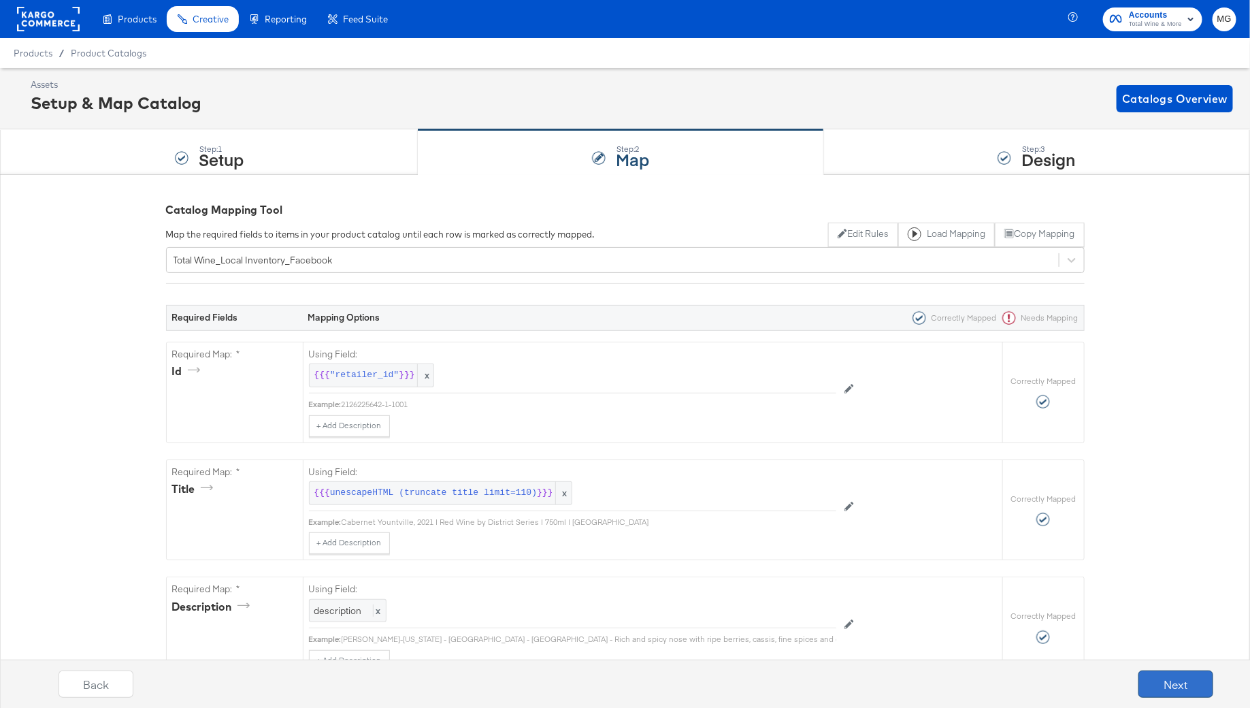
click at [1158, 685] on button "Next" at bounding box center [1176, 683] width 75 height 27
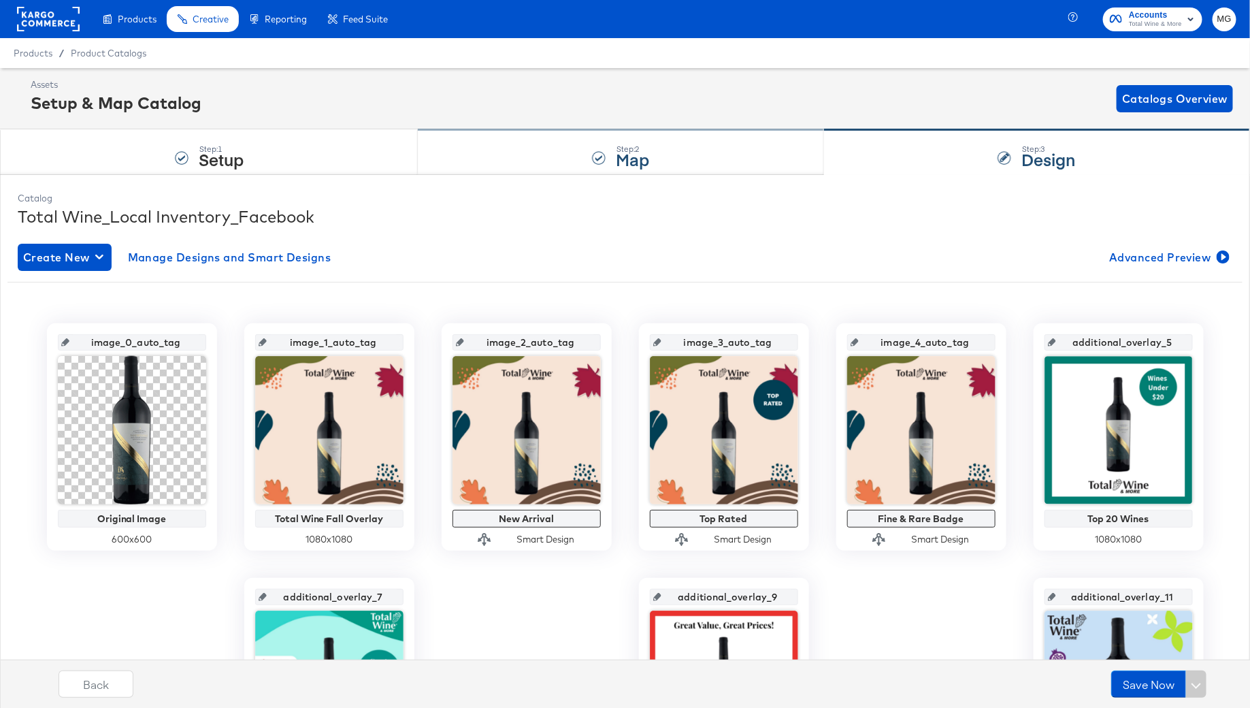
click at [574, 161] on div "Step: 2 Map" at bounding box center [621, 152] width 406 height 45
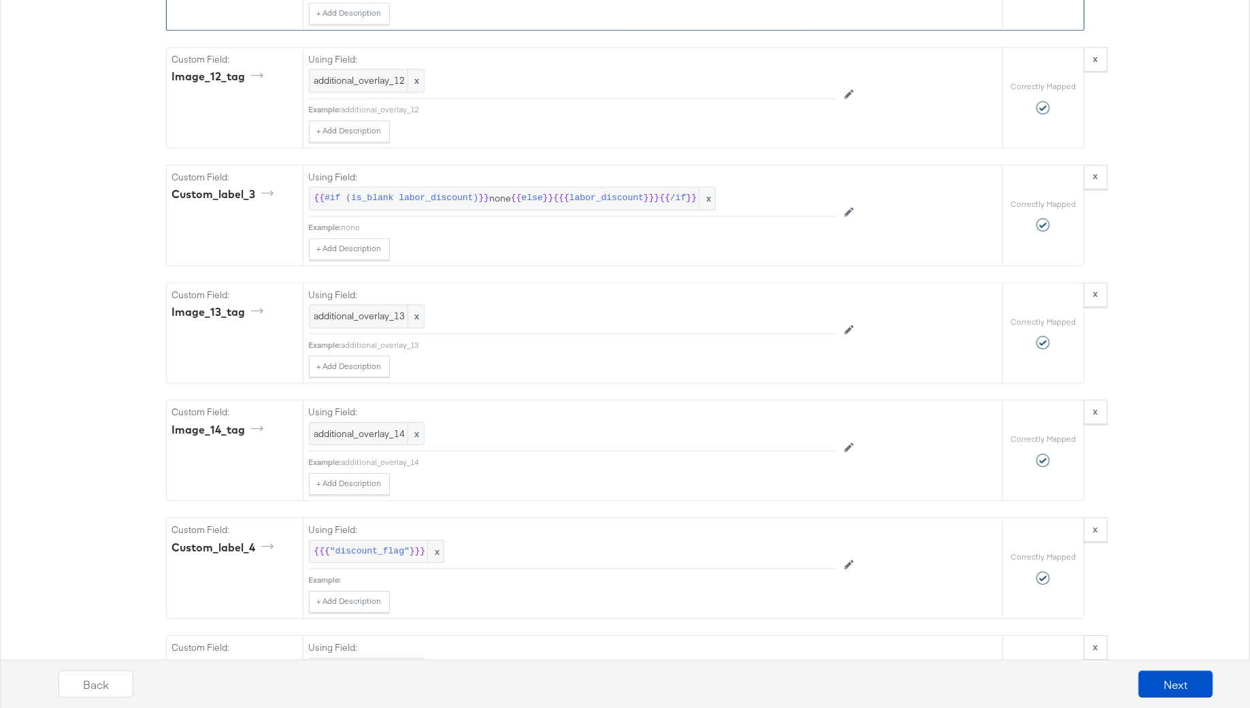
scroll to position [4273, 0]
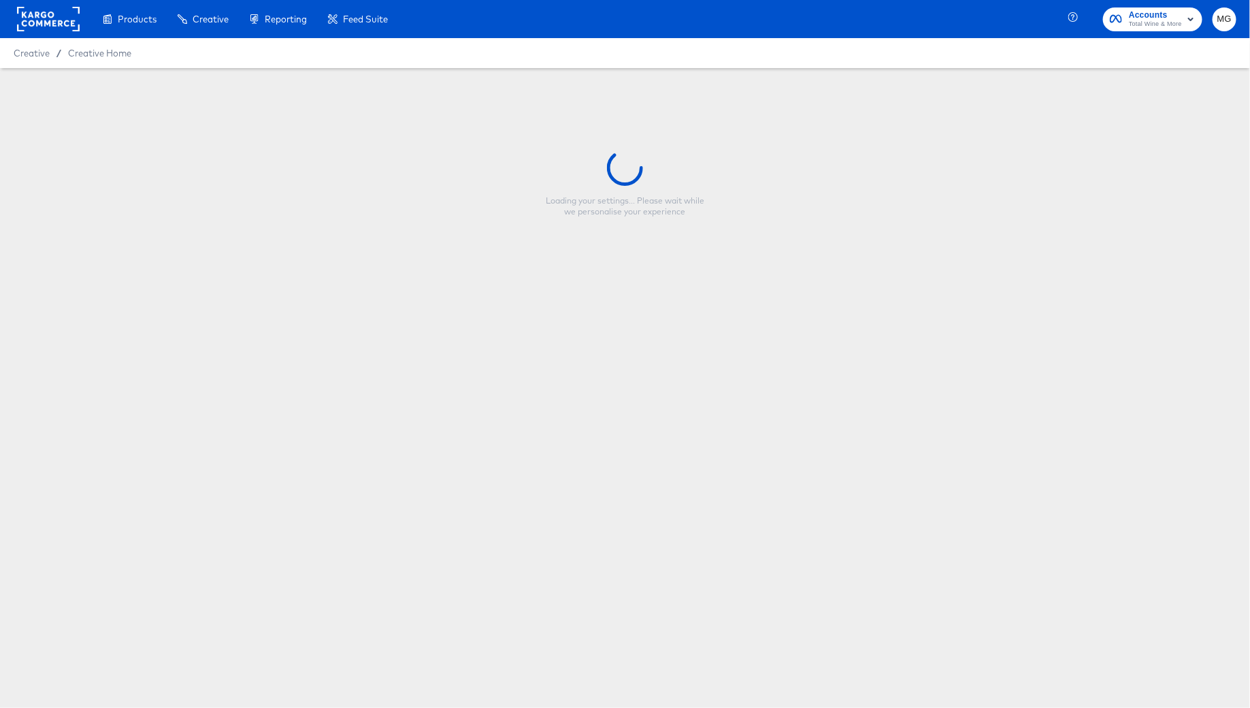
type input "TW Bottle Busters Overlay 1x1 [DATE]"
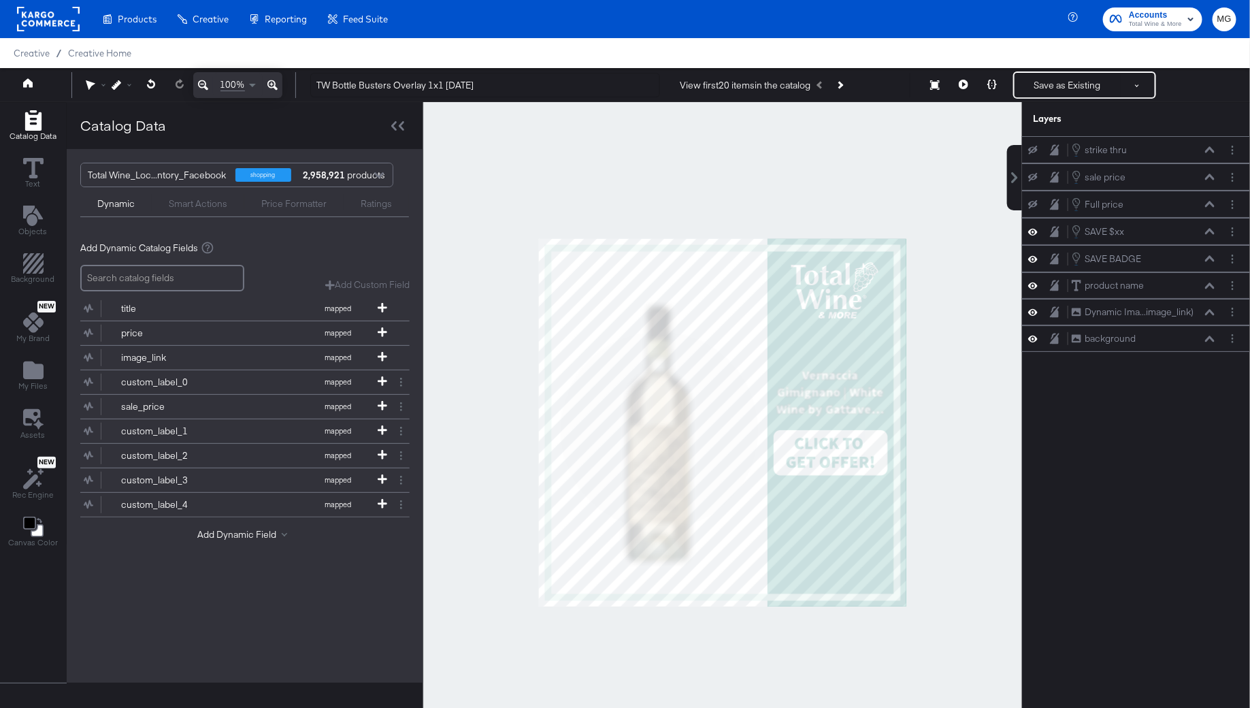
click at [457, 323] on div at bounding box center [722, 422] width 599 height 640
click at [1140, 231] on div "SAVE $xx SAVE $xx" at bounding box center [1143, 231] width 144 height 15
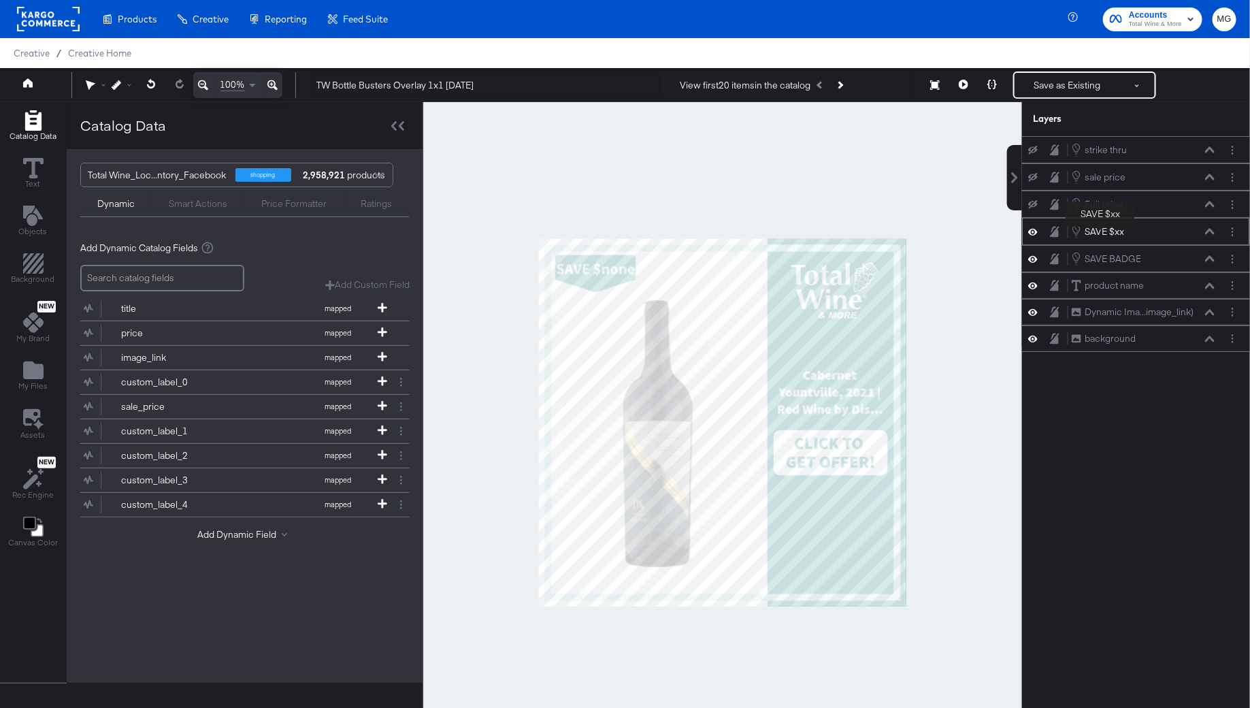
click at [1101, 229] on div "SAVE $xx" at bounding box center [1104, 231] width 39 height 13
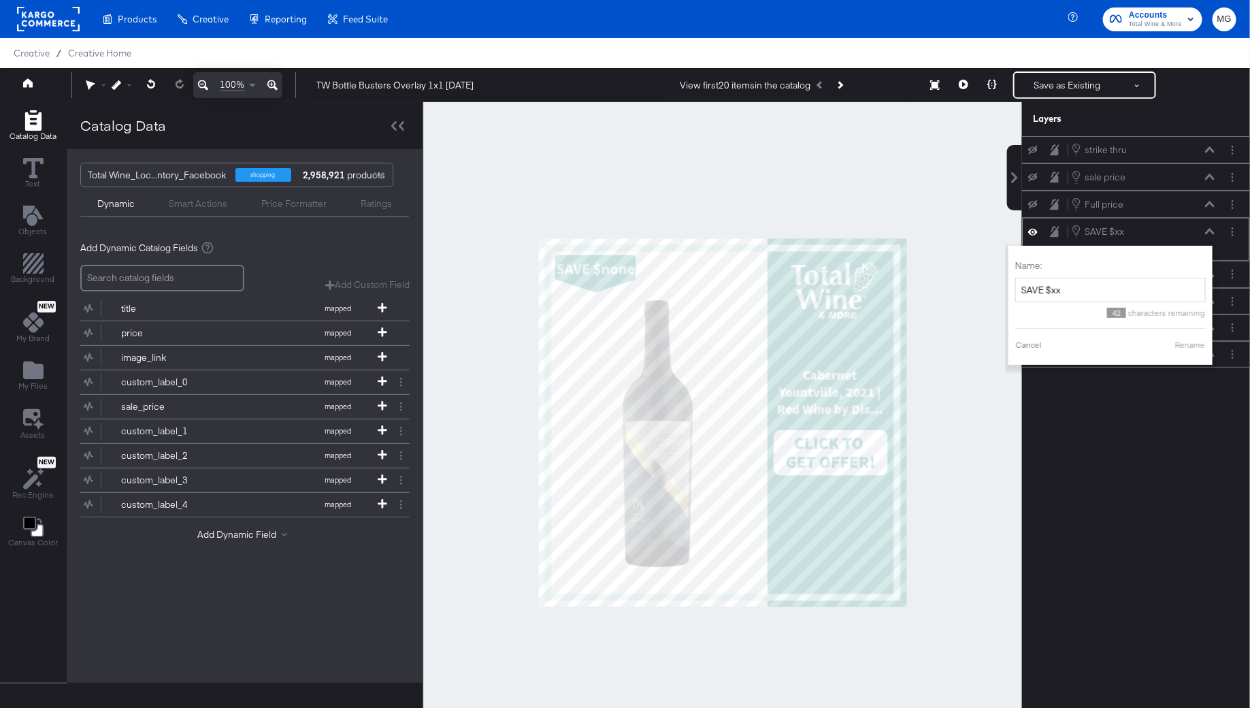
click at [1154, 229] on div "SAVE $xx SAVE $xx" at bounding box center [1143, 231] width 144 height 15
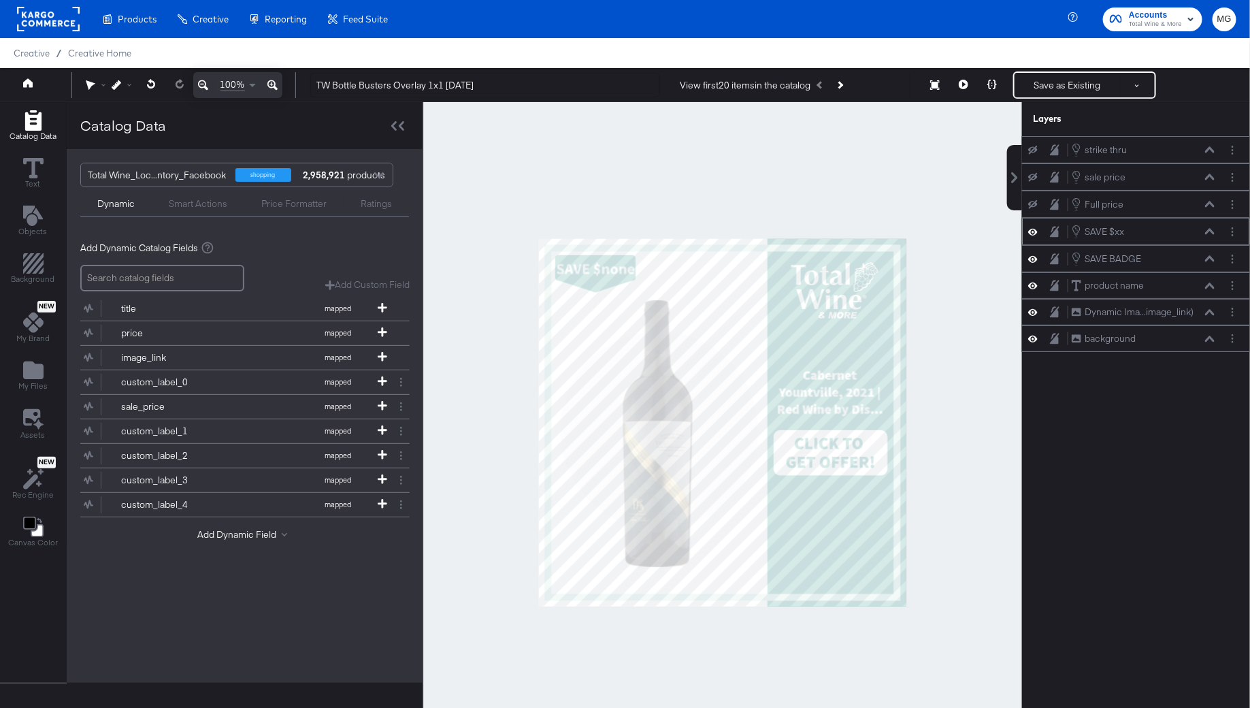
click at [1214, 231] on button at bounding box center [1210, 231] width 11 height 8
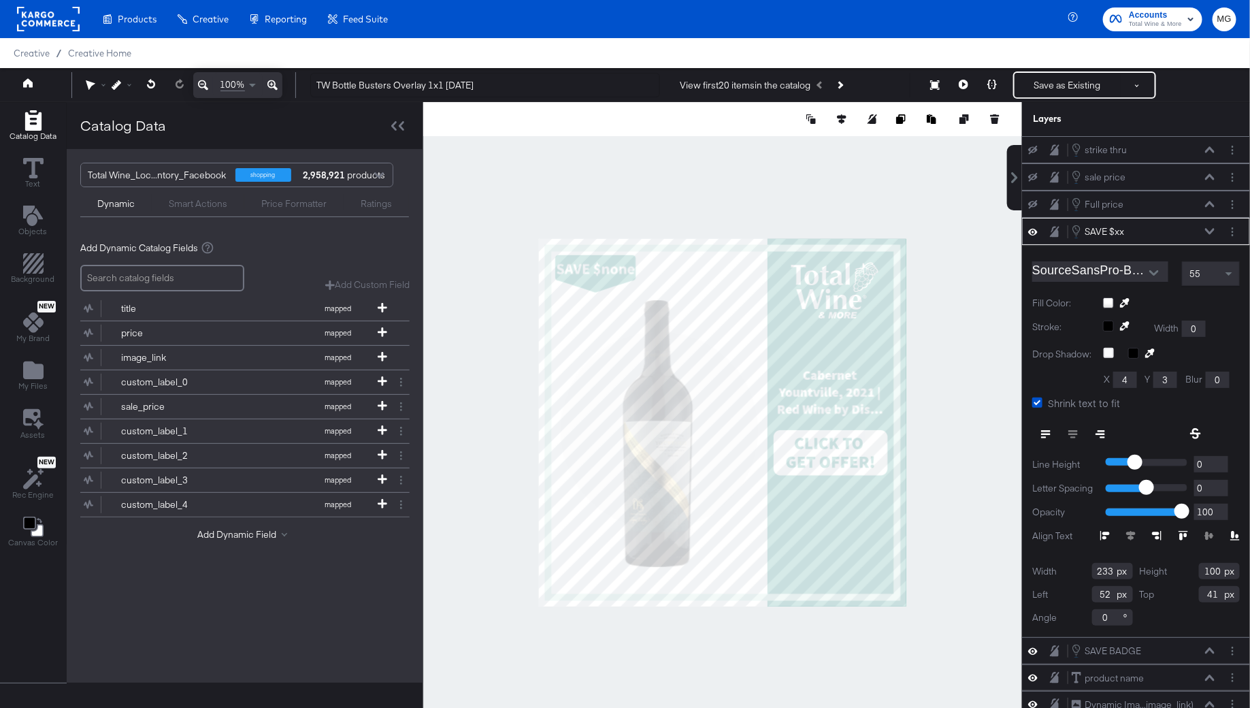
scroll to position [15, 0]
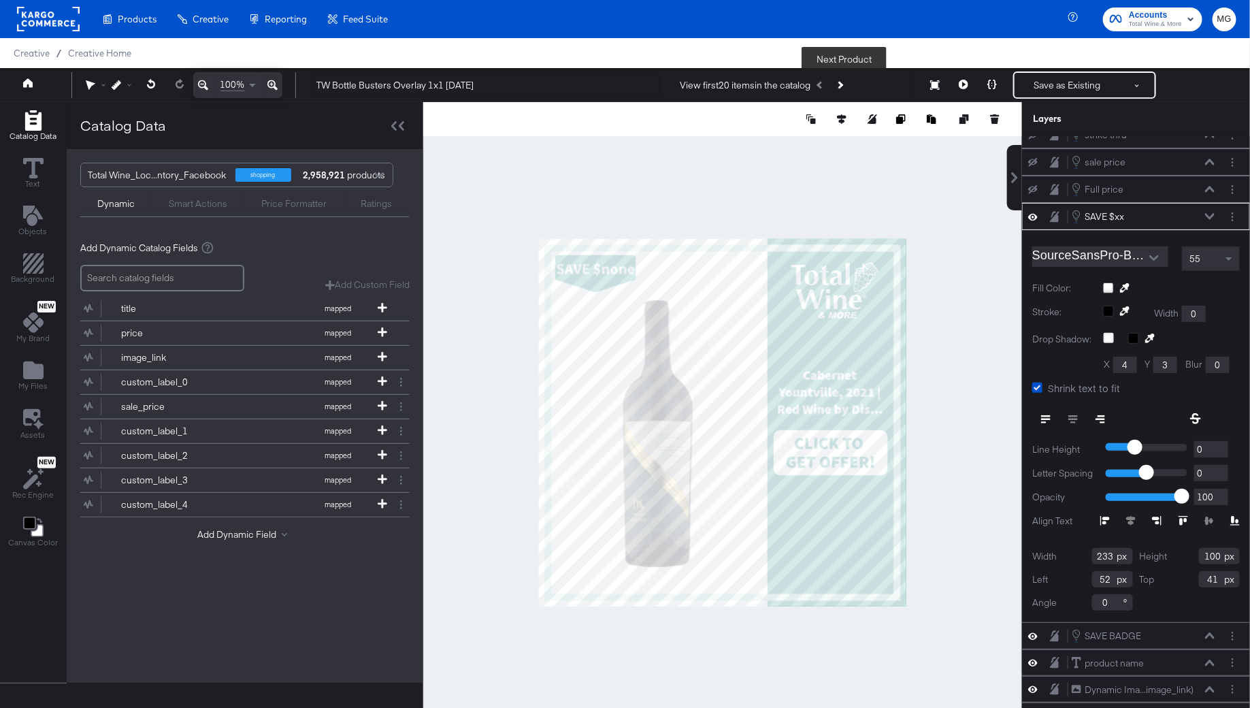
click at [839, 80] on button "Next Product" at bounding box center [839, 85] width 19 height 25
click at [841, 79] on button "Next Product" at bounding box center [839, 85] width 19 height 25
click at [841, 80] on button "Next Product" at bounding box center [839, 85] width 19 height 25
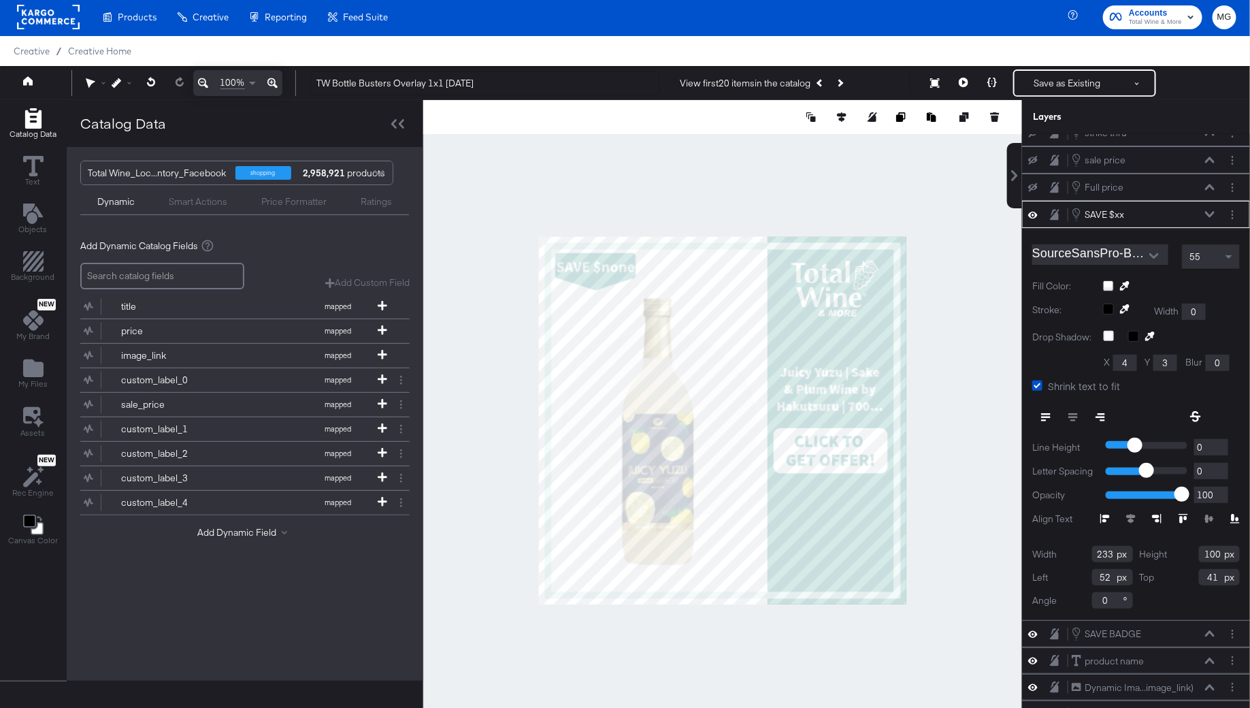
scroll to position [34, 0]
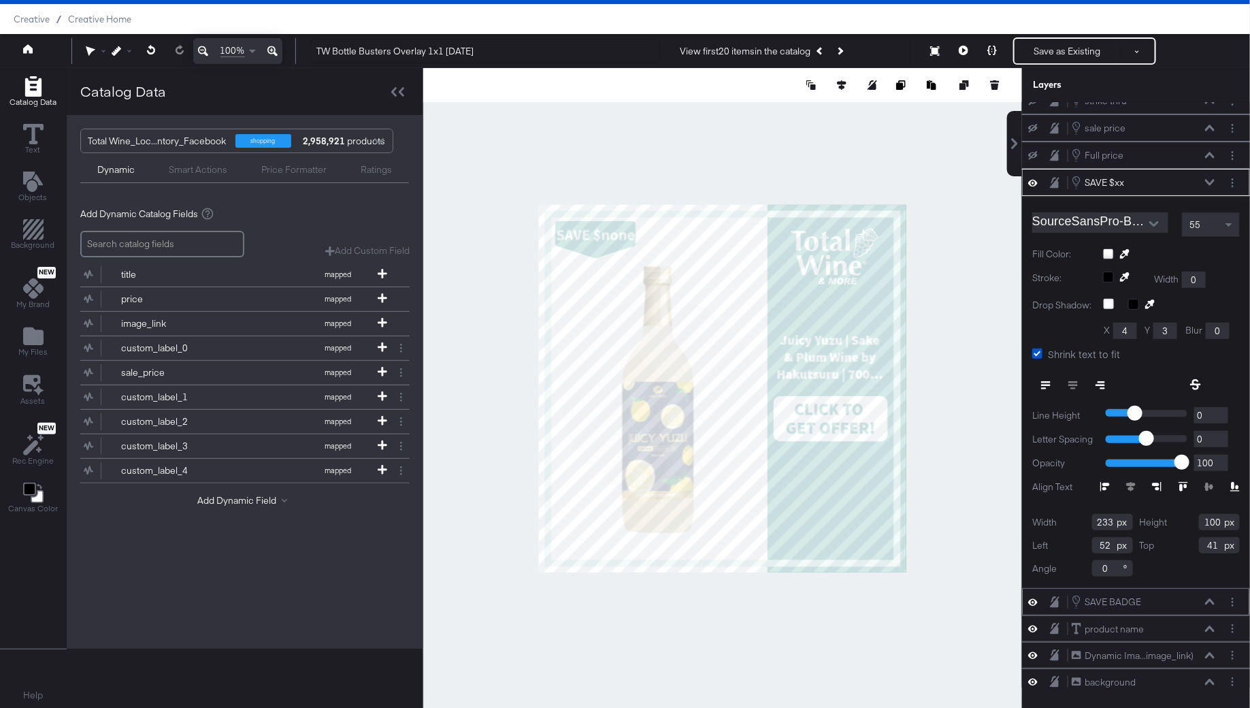
click at [1210, 598] on icon at bounding box center [1210, 601] width 10 height 7
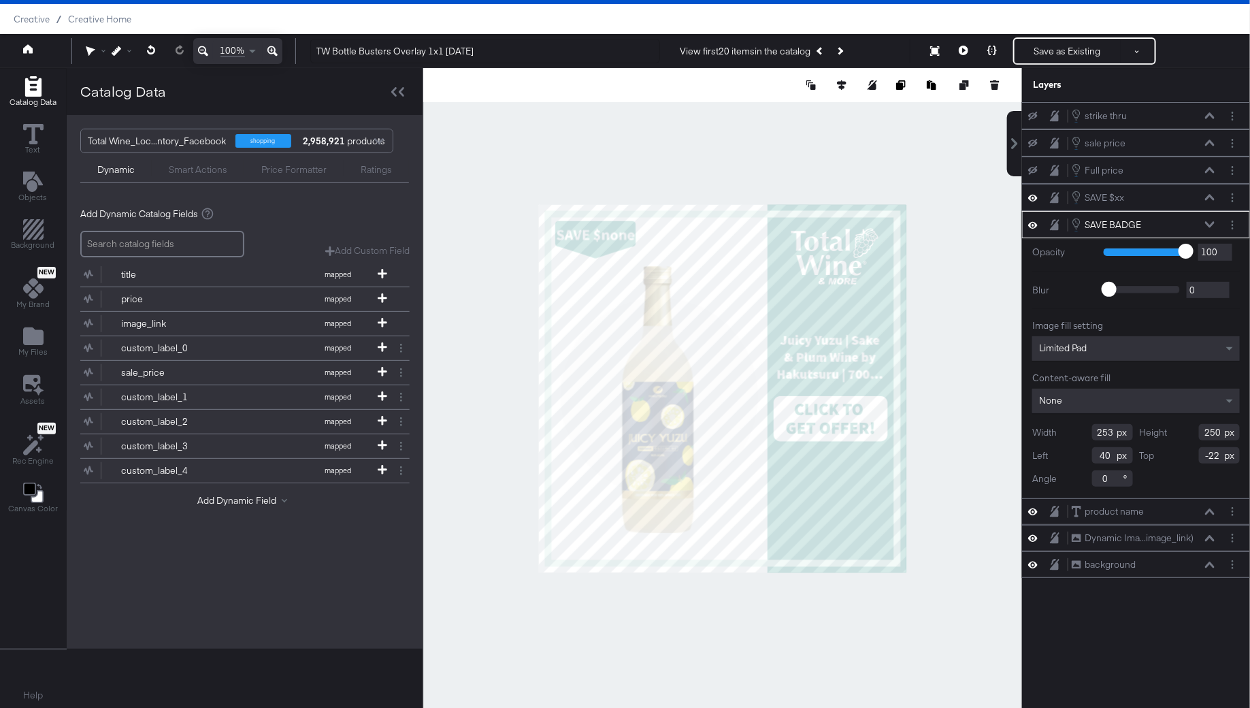
click at [1214, 221] on icon at bounding box center [1210, 224] width 10 height 7
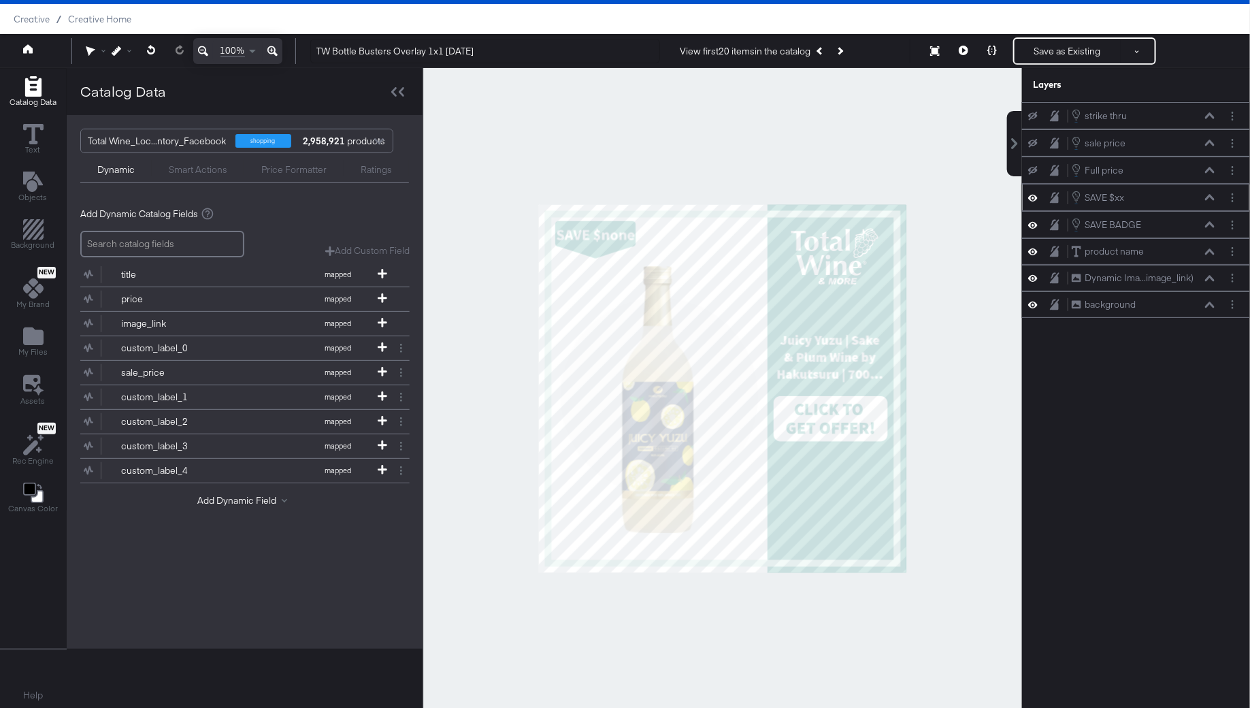
click at [1212, 195] on icon at bounding box center [1210, 197] width 10 height 7
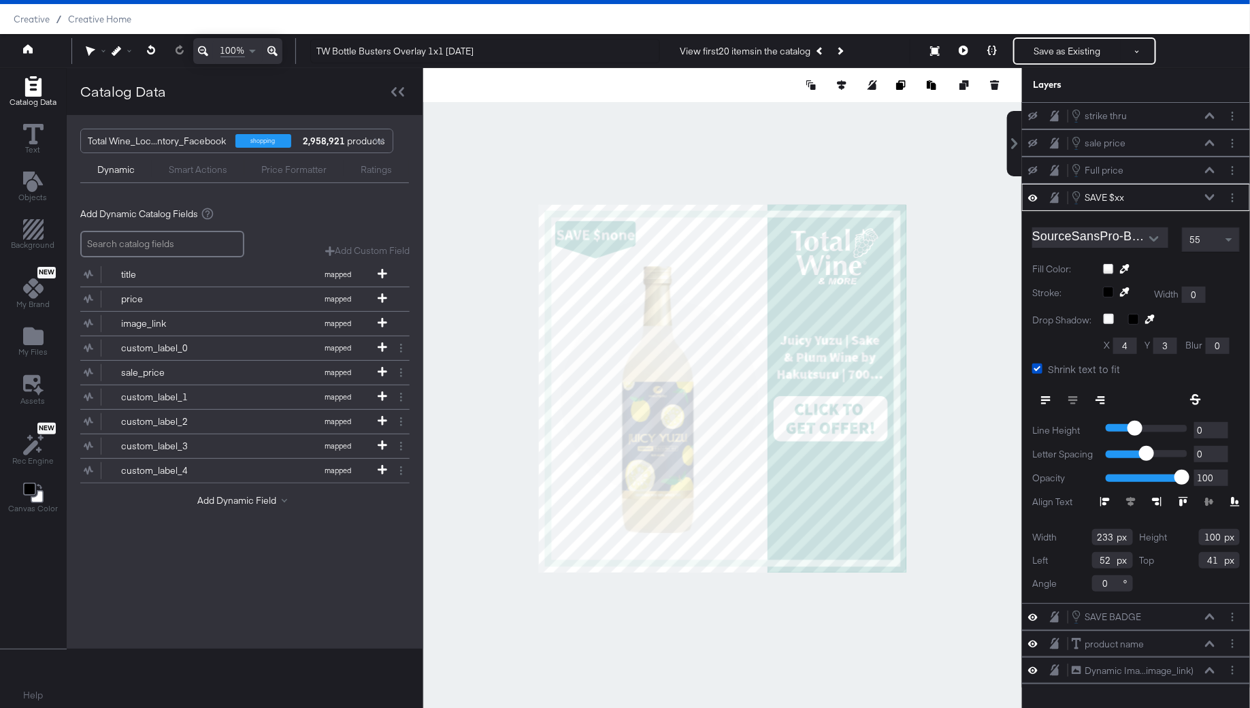
click at [1212, 194] on icon at bounding box center [1210, 197] width 10 height 6
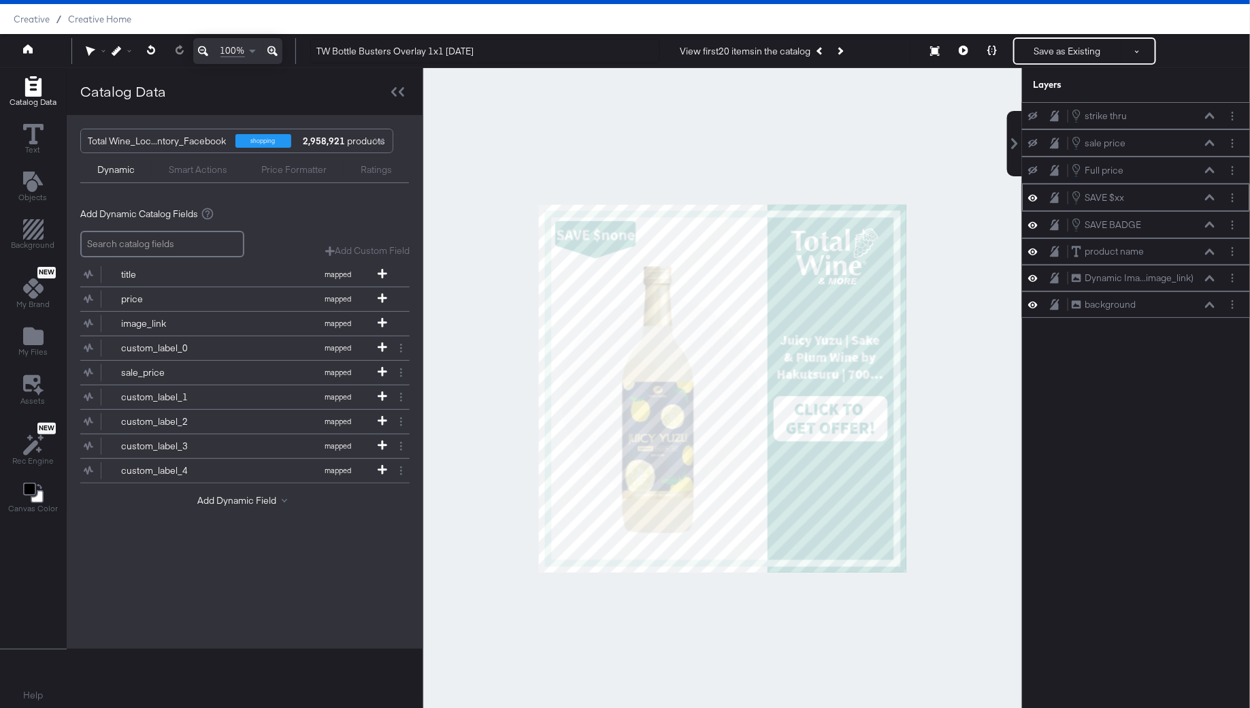
click at [1212, 194] on icon at bounding box center [1210, 197] width 10 height 7
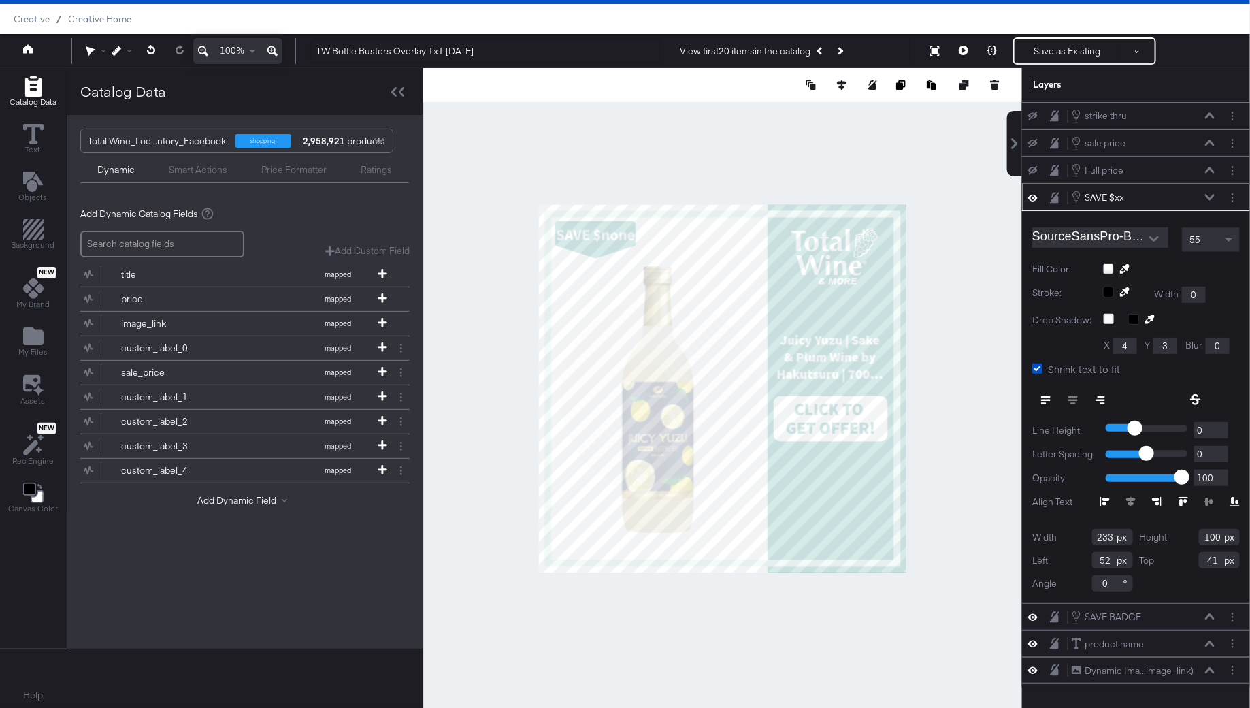
scroll to position [15, 0]
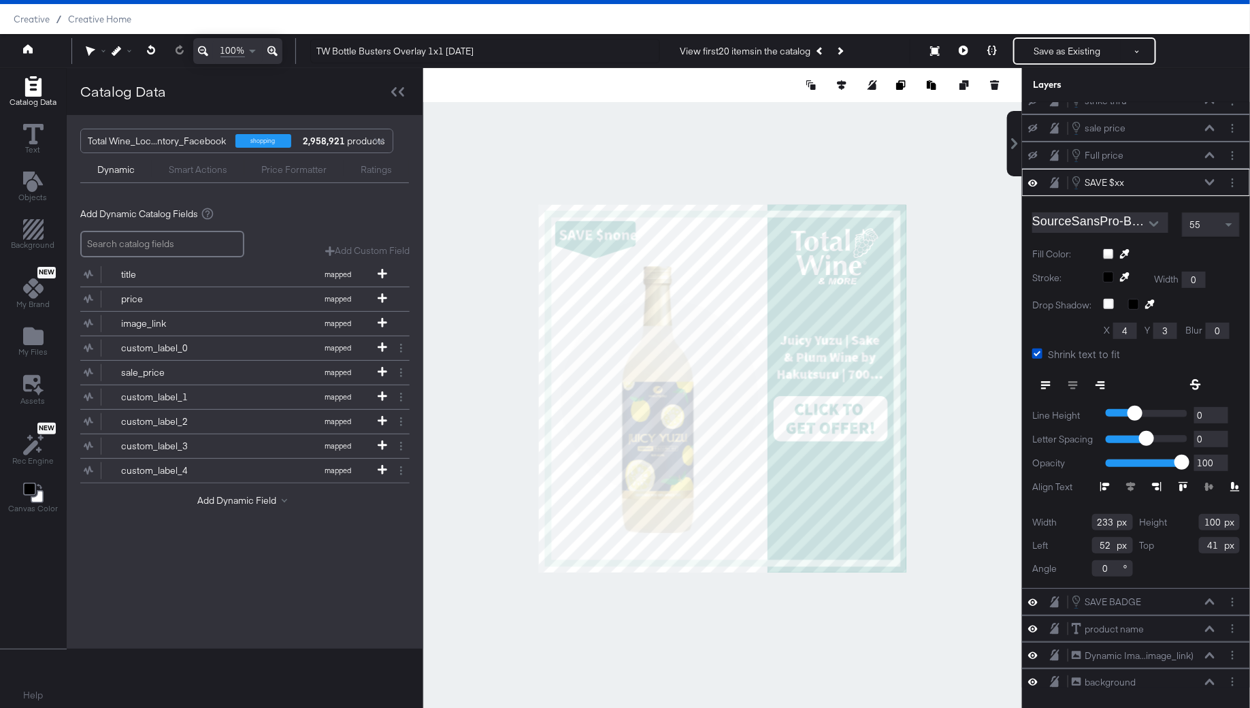
type input "60"
click at [1210, 179] on icon at bounding box center [1210, 182] width 10 height 7
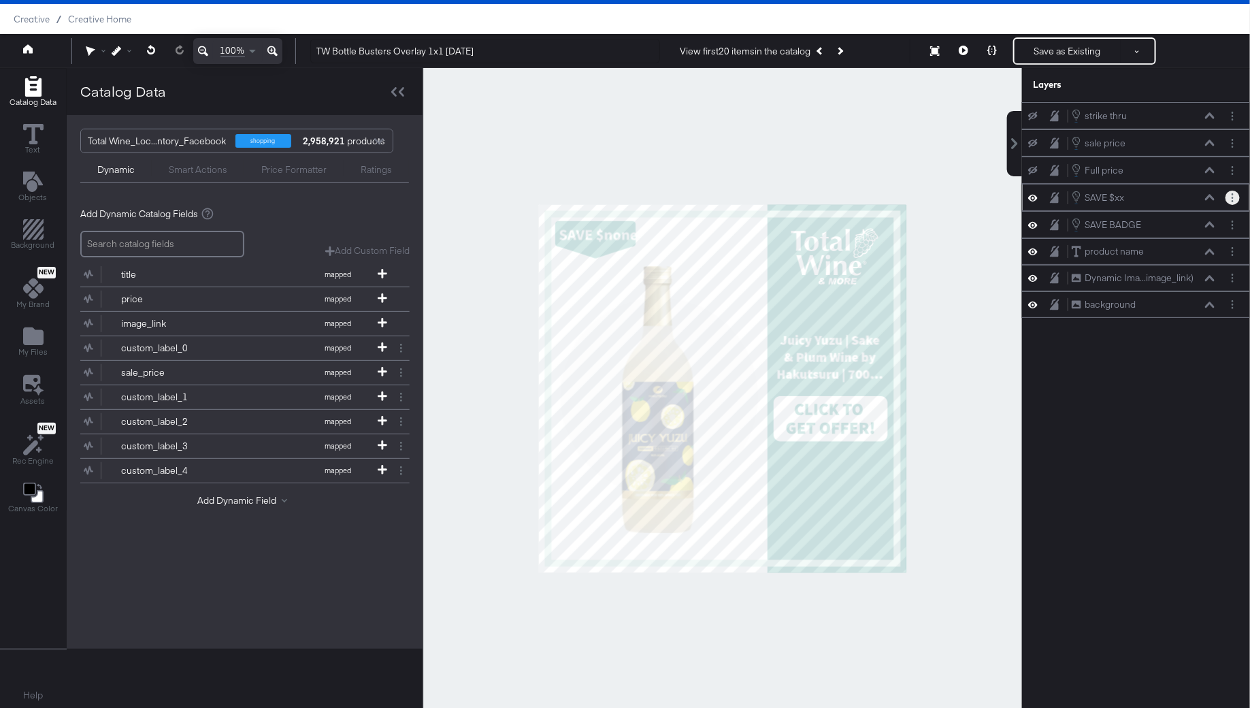
click at [1235, 198] on button "Layer Options" at bounding box center [1233, 198] width 14 height 14
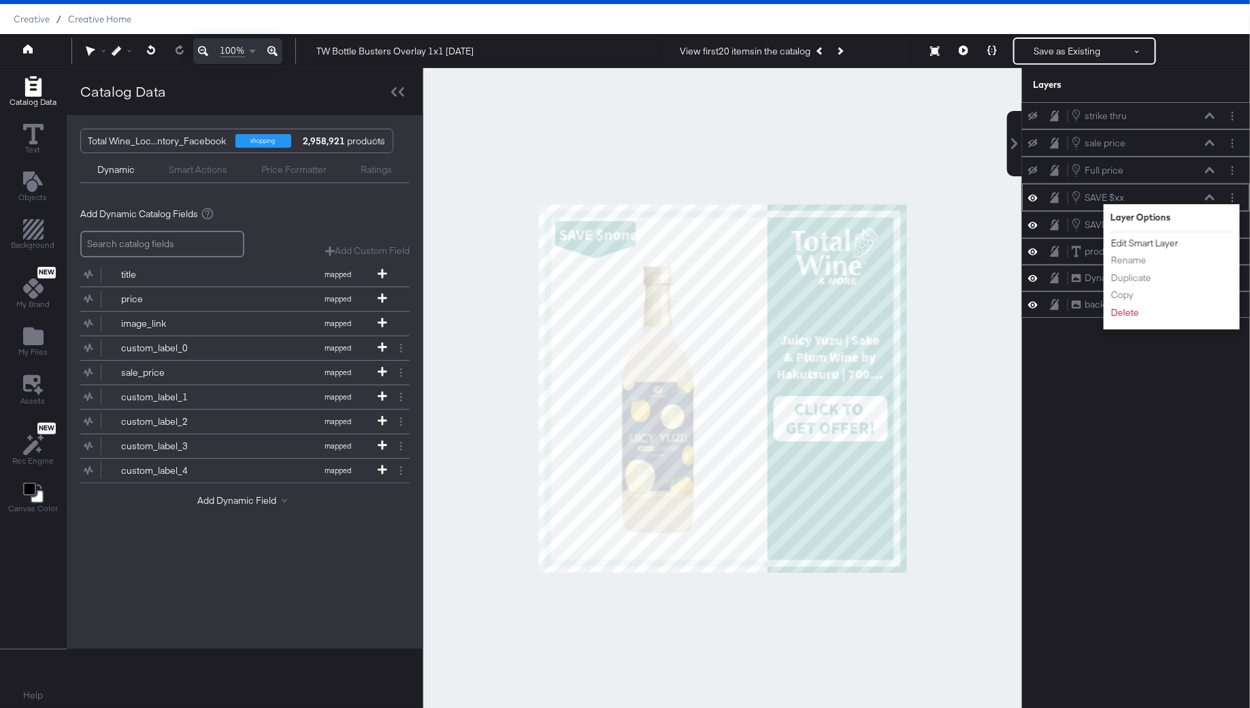
click at [1173, 241] on button "Edit Smart Layer" at bounding box center [1145, 243] width 69 height 14
